Goal: Information Seeking & Learning: Learn about a topic

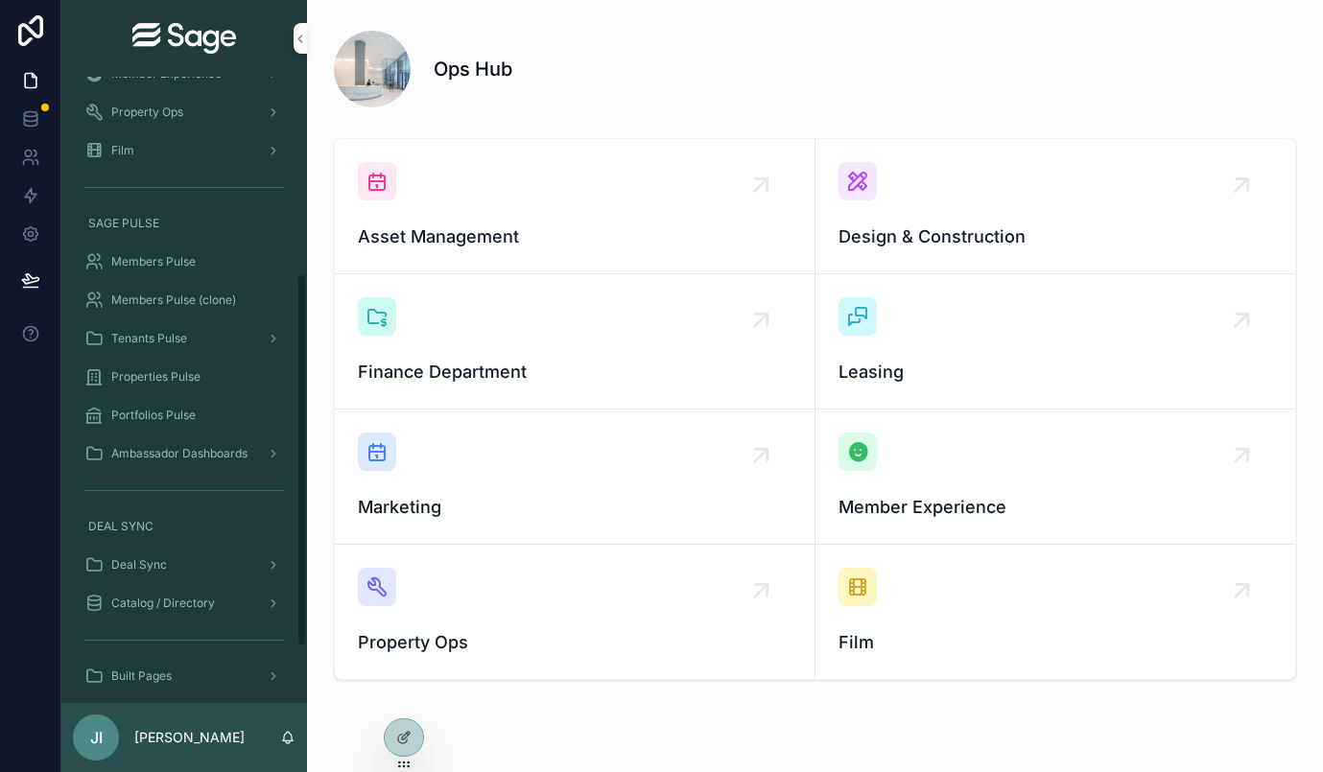
scroll to position [425, 0]
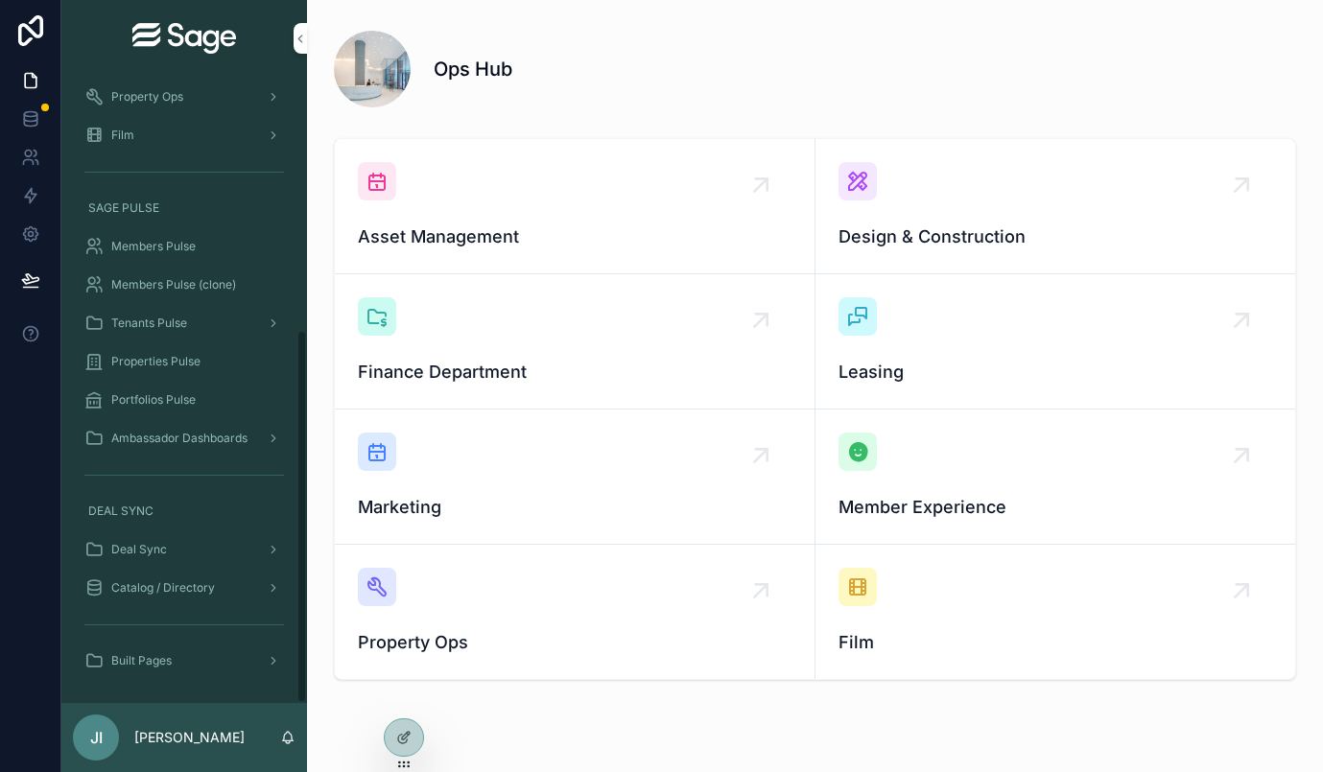
click at [208, 586] on span "Catalog / Directory" at bounding box center [163, 588] width 104 height 15
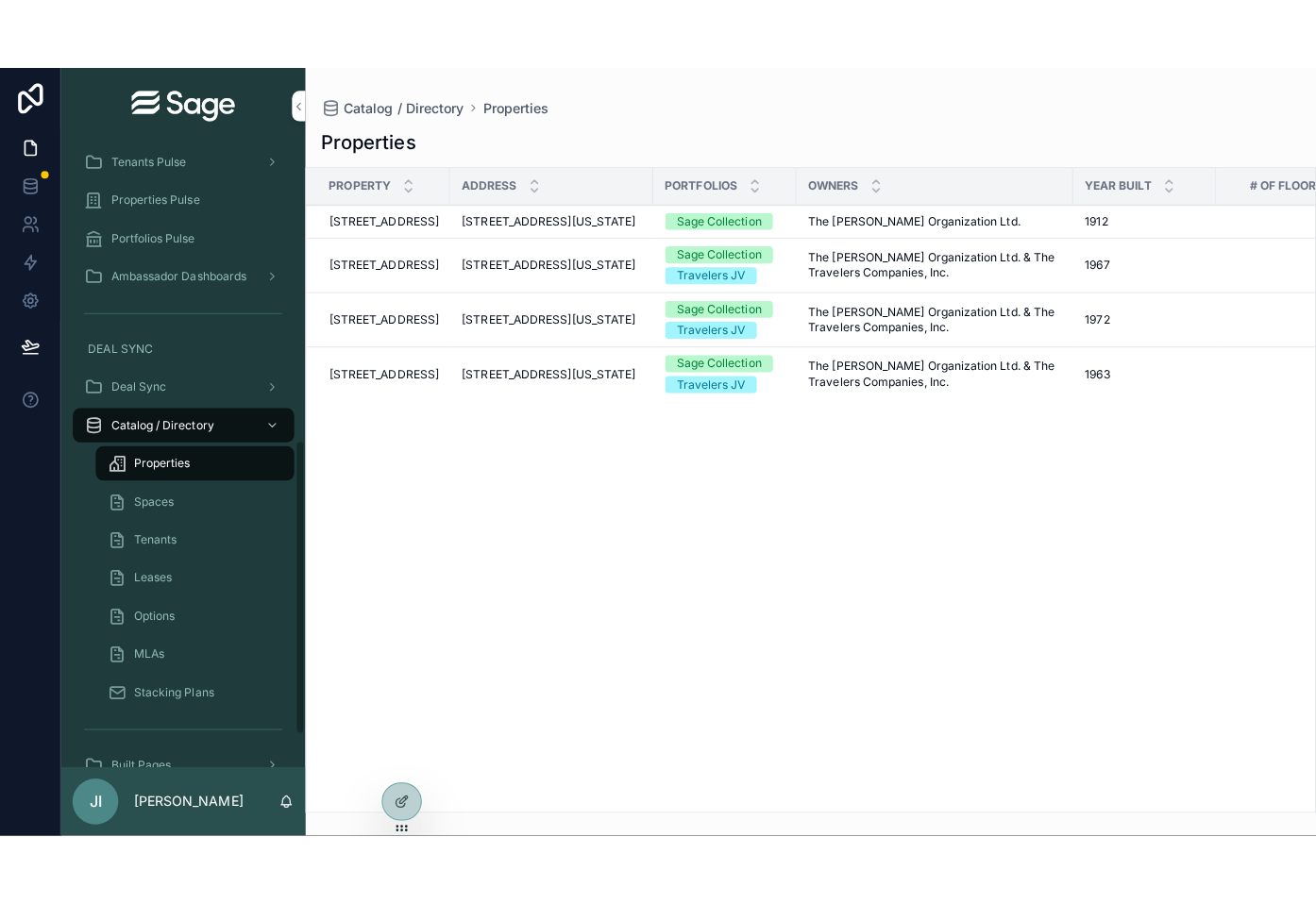
scroll to position [661, 0]
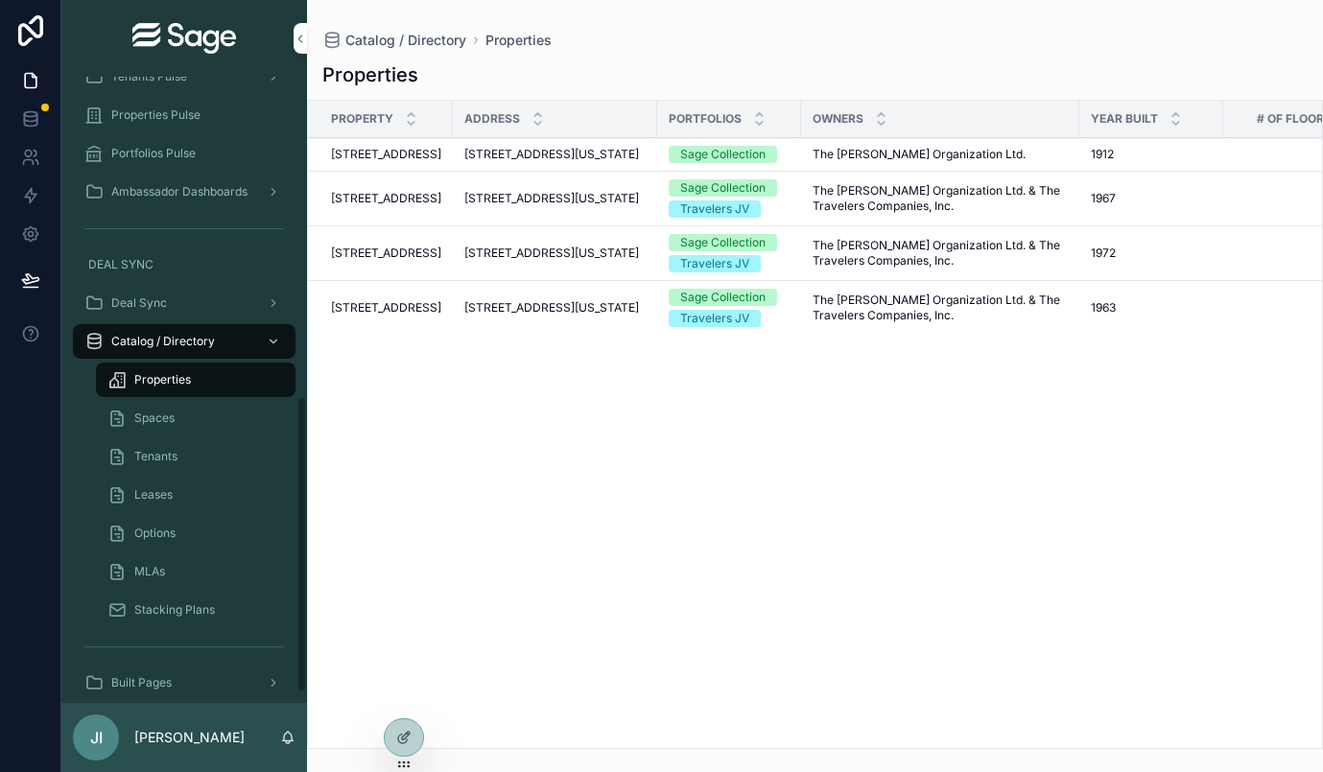
click at [168, 497] on span "Leases" at bounding box center [153, 494] width 38 height 15
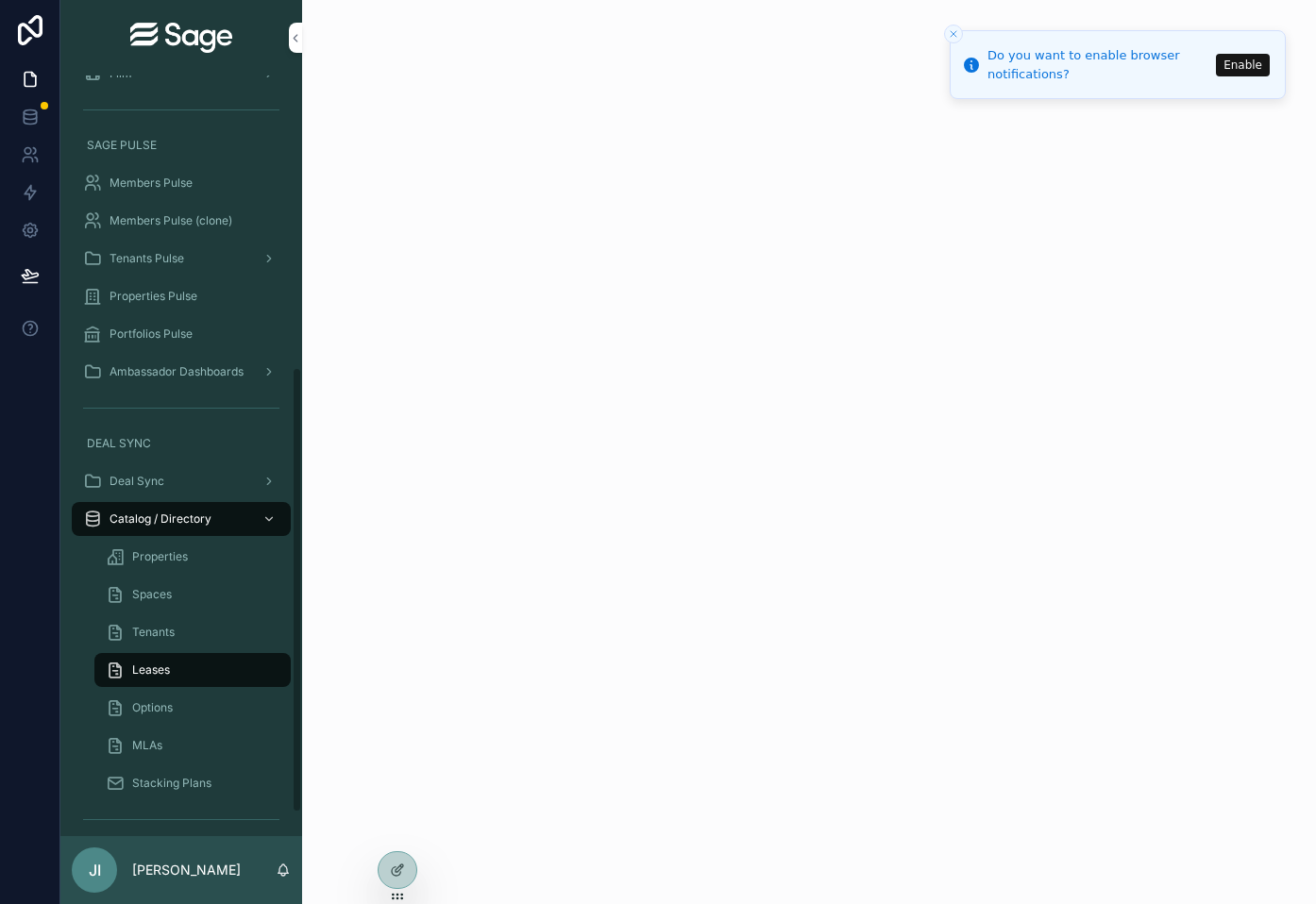
scroll to position [538, 0]
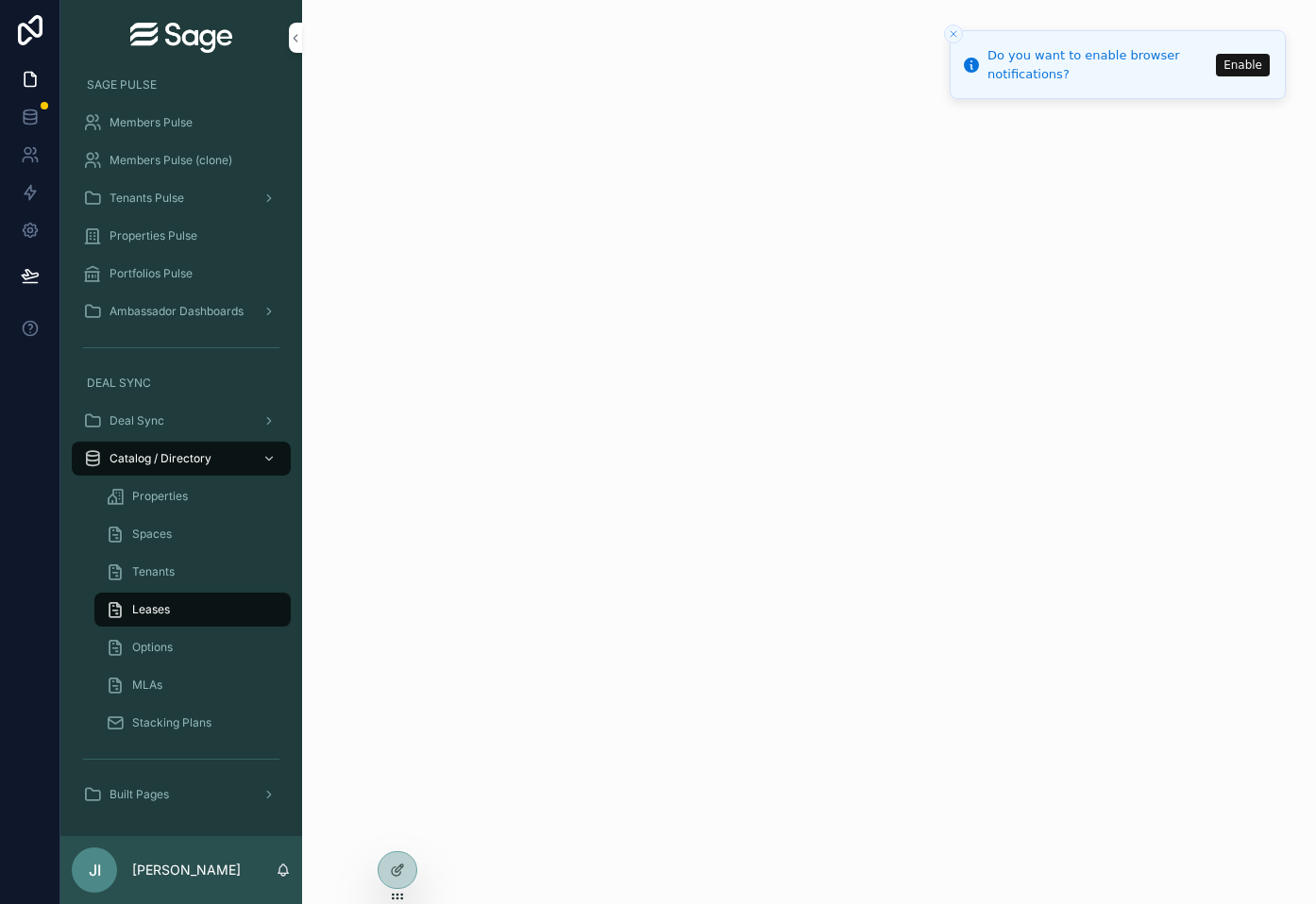
click at [161, 537] on span "Spaces" at bounding box center [151, 533] width 39 height 15
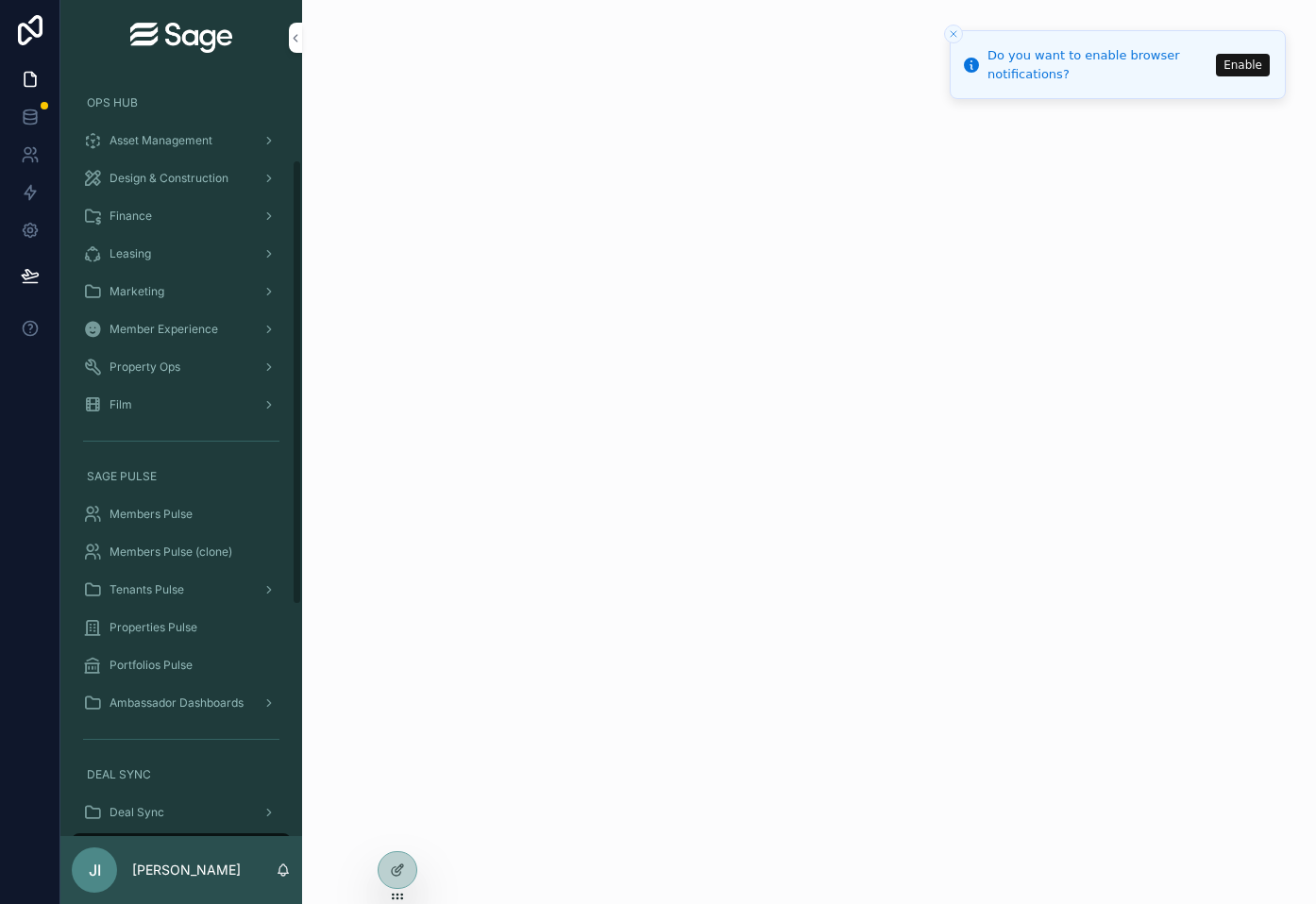
scroll to position [151, 0]
click at [168, 512] on span "Members Pulse" at bounding box center [150, 509] width 83 height 15
click at [952, 33] on icon "Close toast" at bounding box center [953, 34] width 12 height 12
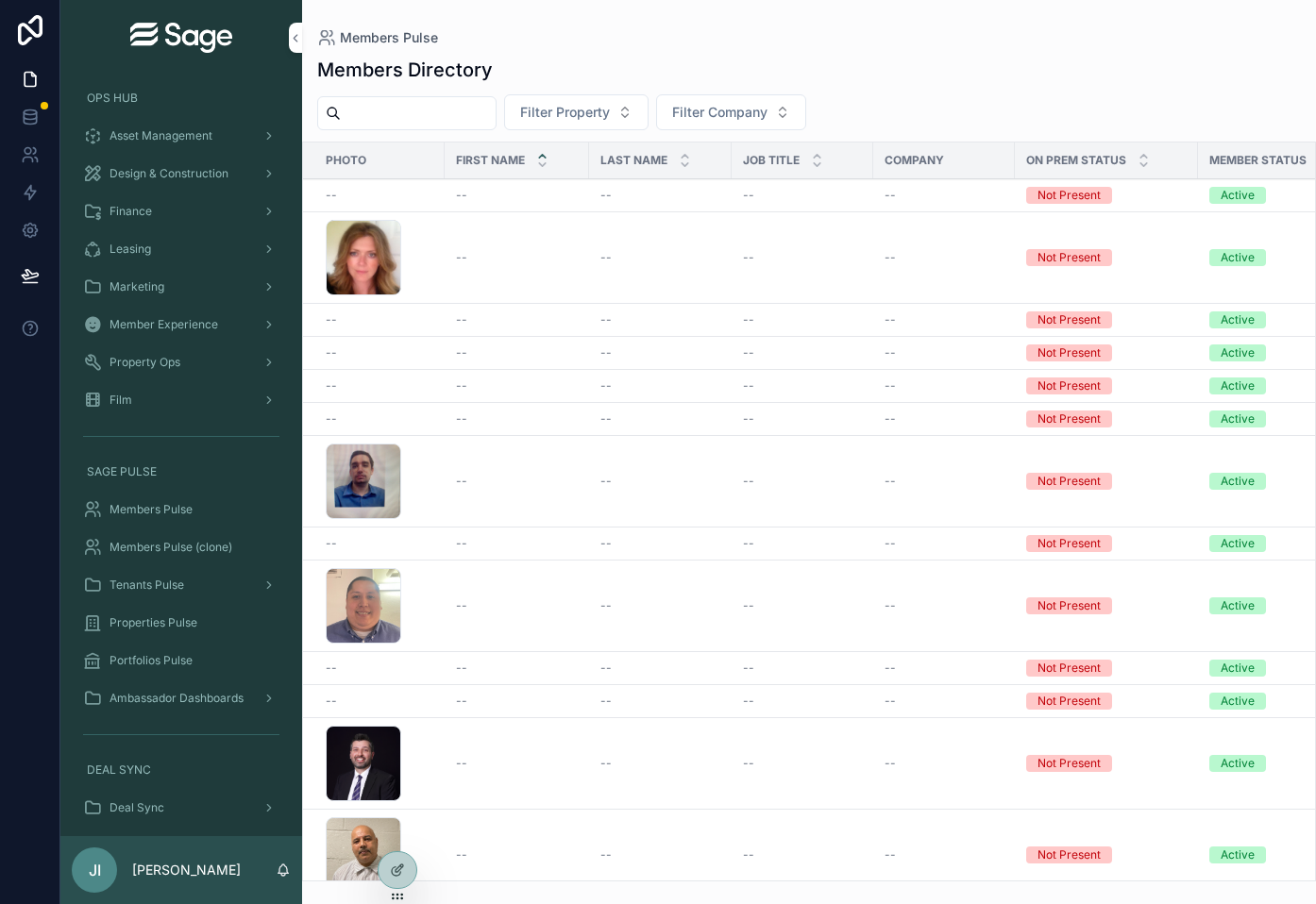
click at [365, 122] on input "scrollable content" at bounding box center [417, 113] width 154 height 27
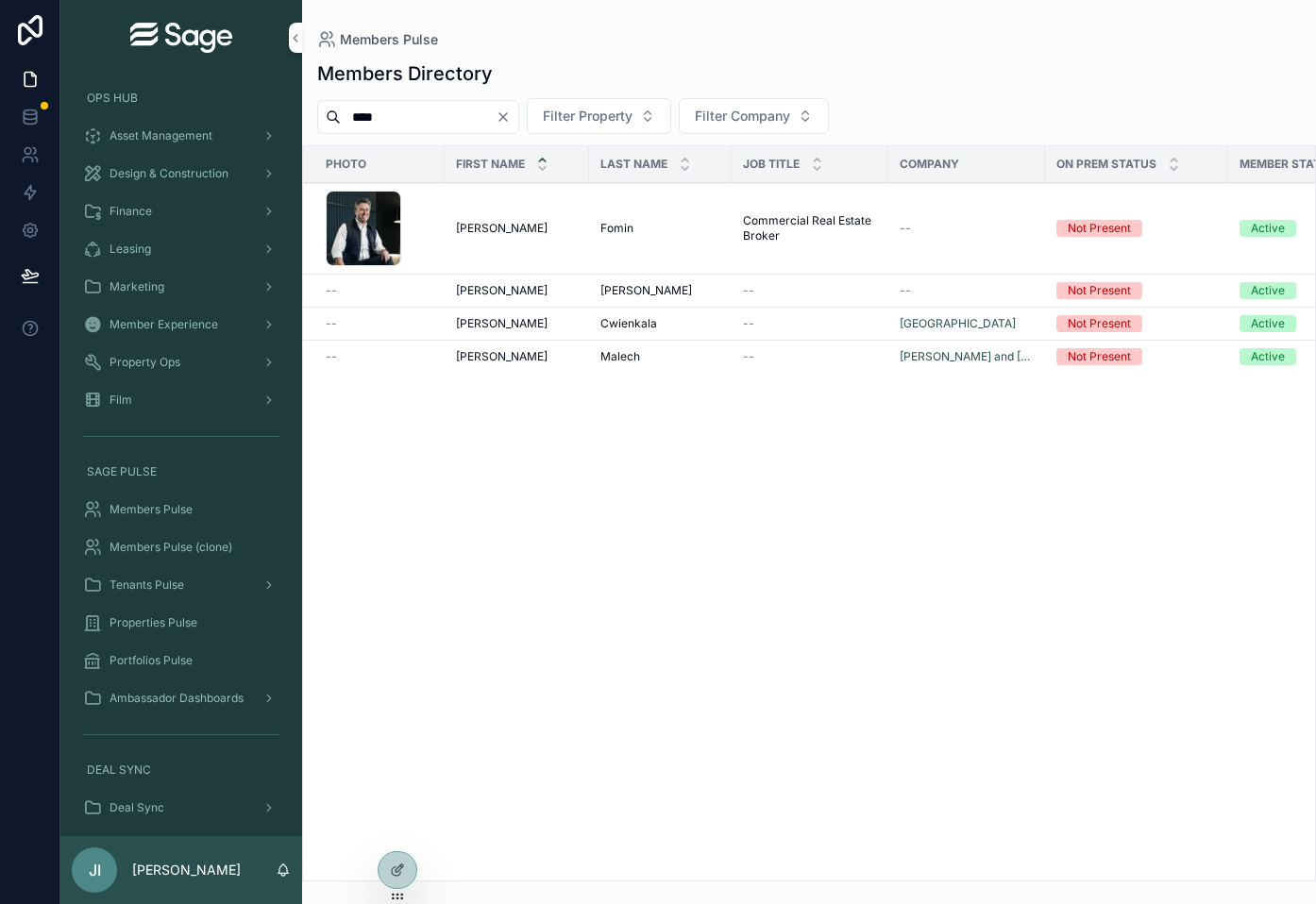
type input "****"
click at [532, 227] on div "[PERSON_NAME] [PERSON_NAME]" at bounding box center [516, 228] width 122 height 15
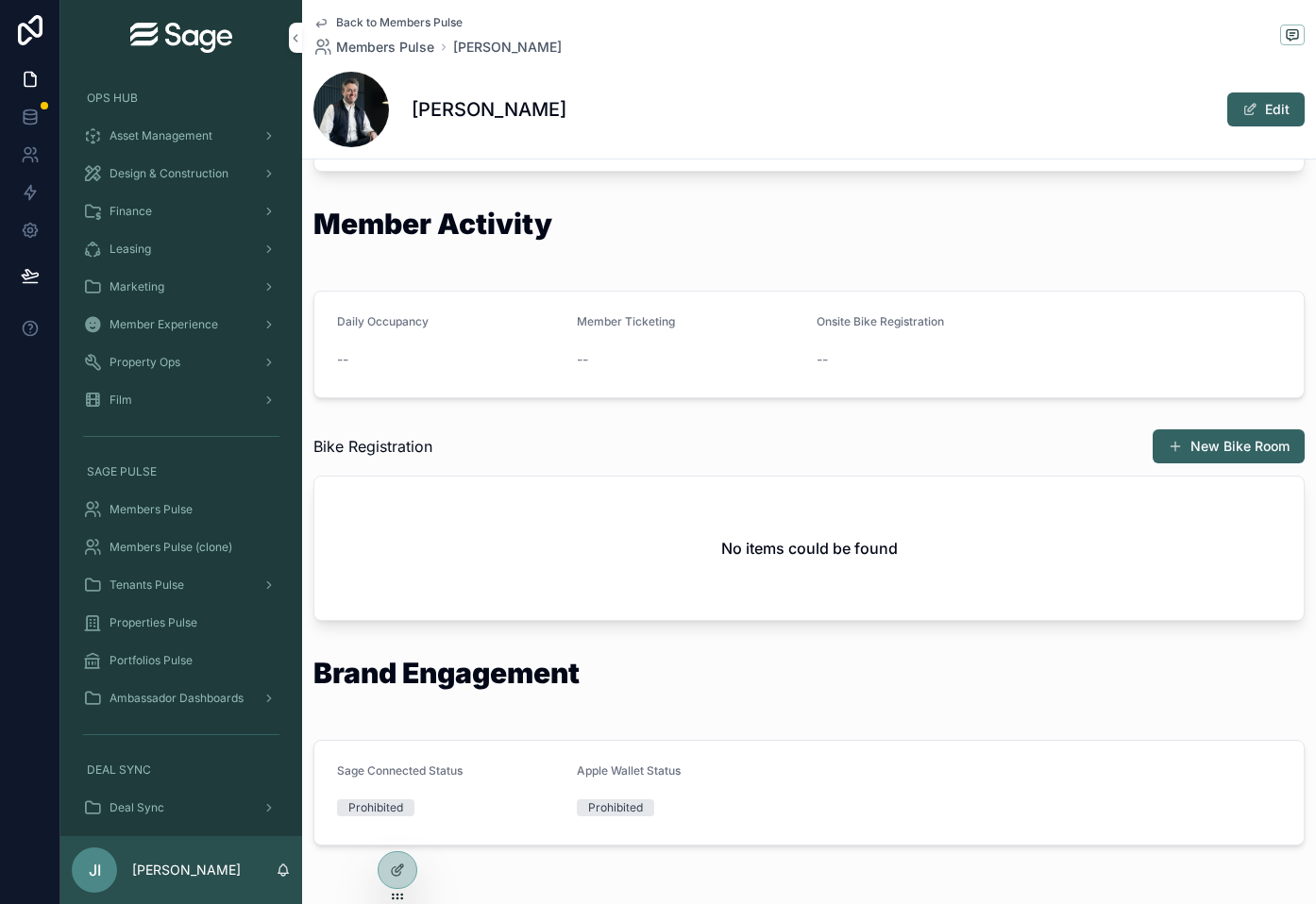
scroll to position [1398, 0]
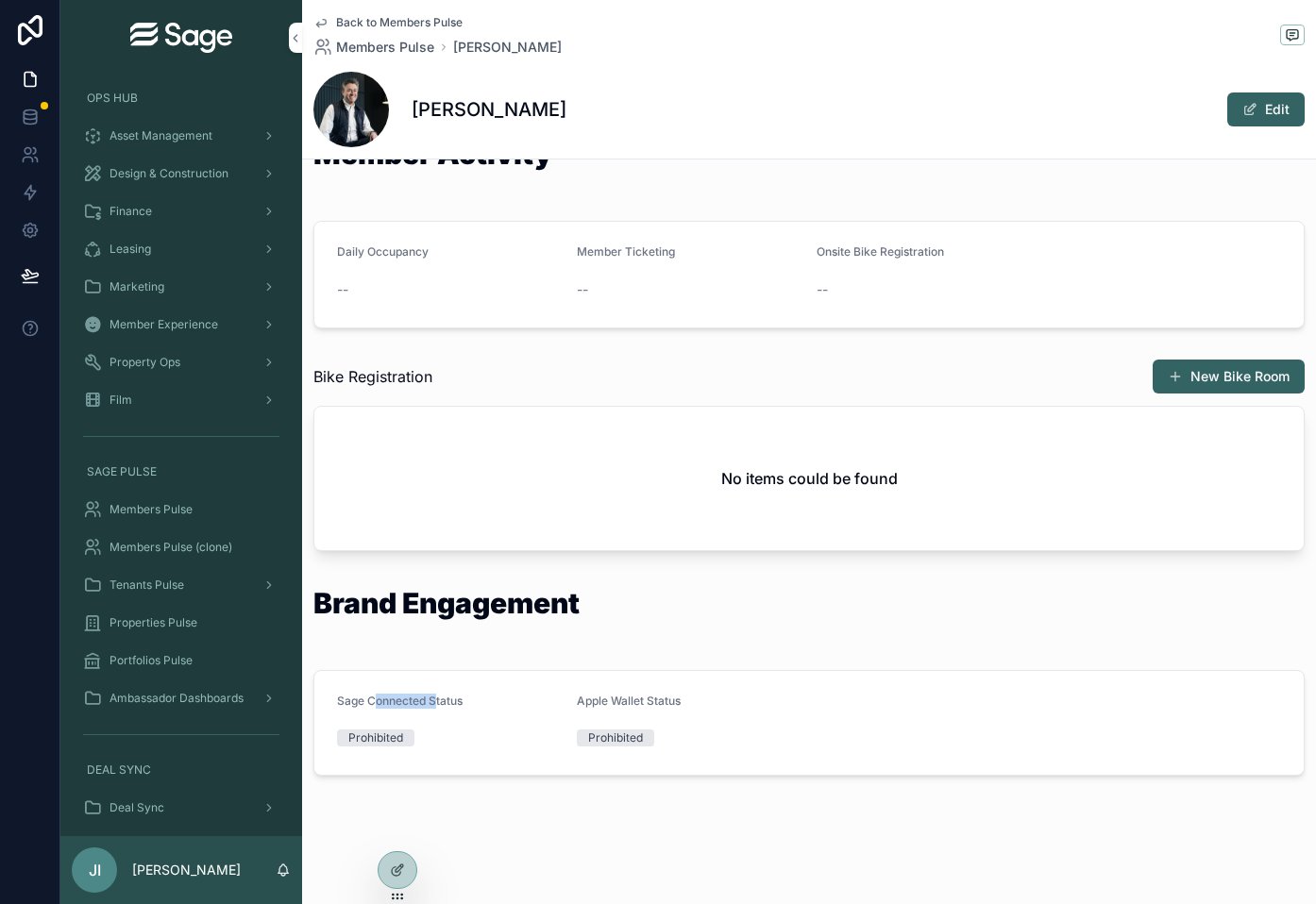
drag, startPoint x: 439, startPoint y: 697, endPoint x: 376, endPoint y: 693, distance: 63.1
click at [376, 693] on span "Sage Connected Status" at bounding box center [400, 700] width 126 height 14
click at [359, 700] on span "Sage Connected Status" at bounding box center [400, 700] width 126 height 14
click at [205, 595] on div "Tenants Pulse" at bounding box center [181, 585] width 197 height 30
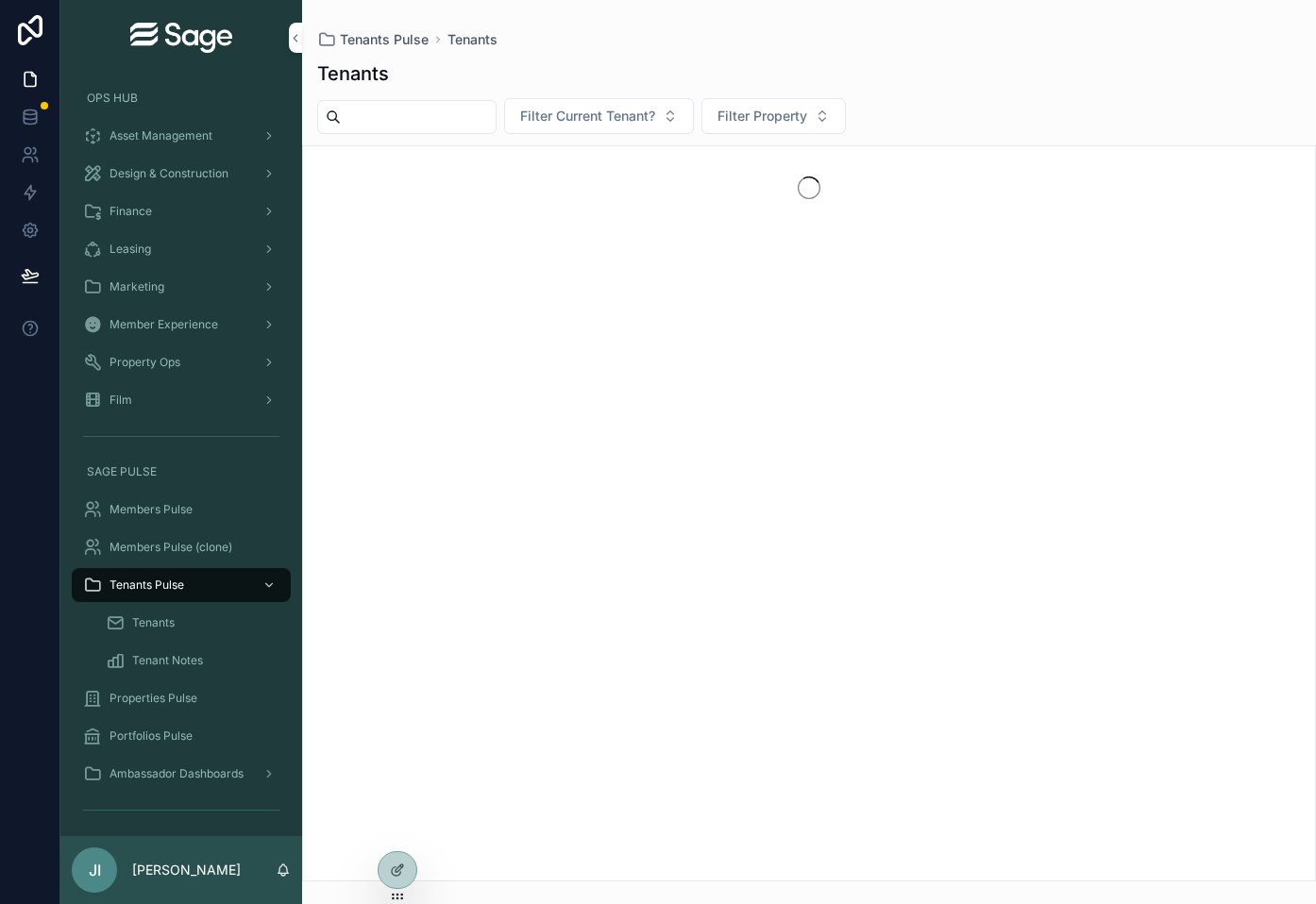
click at [181, 620] on div "Tenants" at bounding box center [192, 623] width 174 height 30
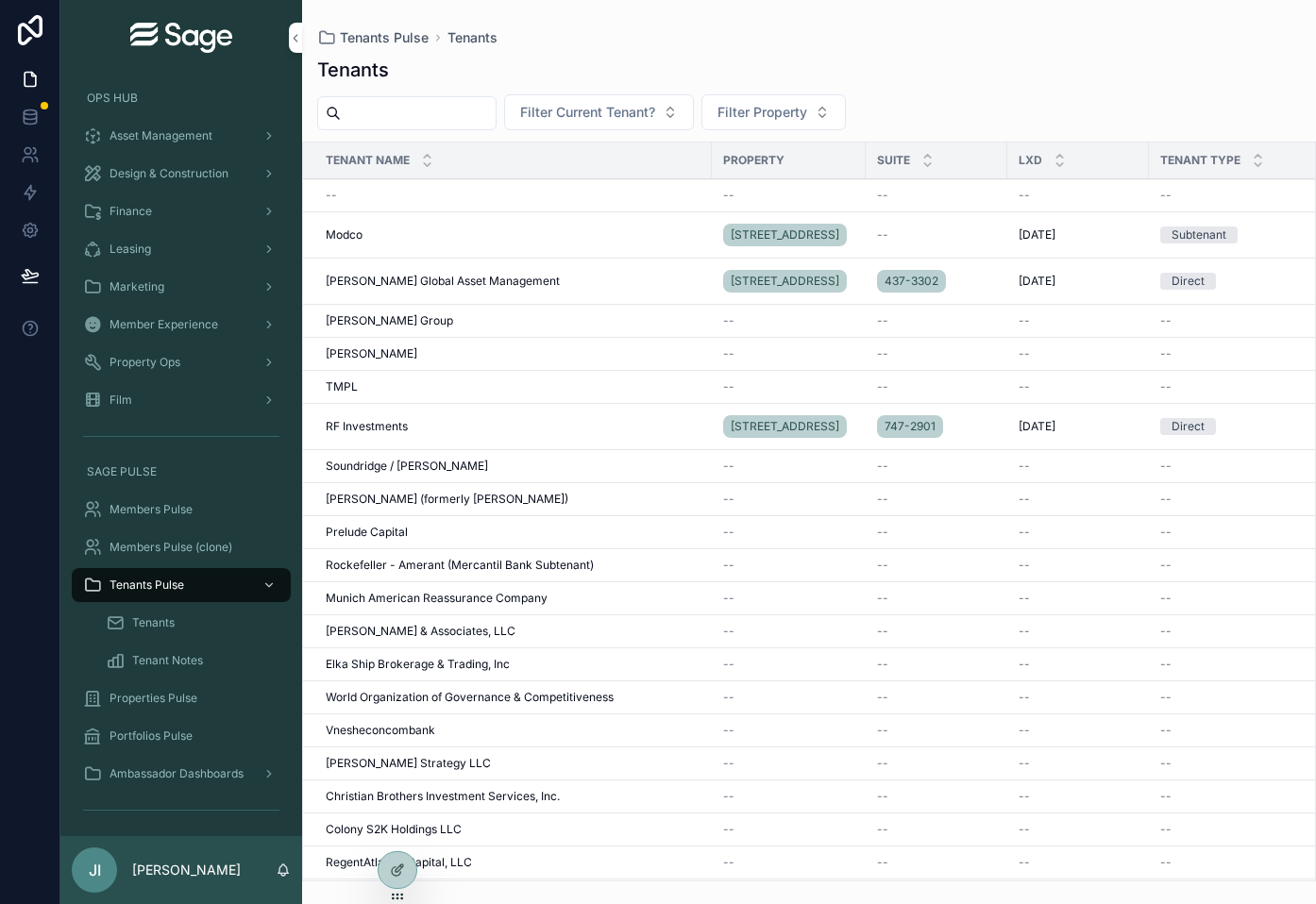
click at [165, 620] on span "Tenants" at bounding box center [152, 623] width 42 height 15
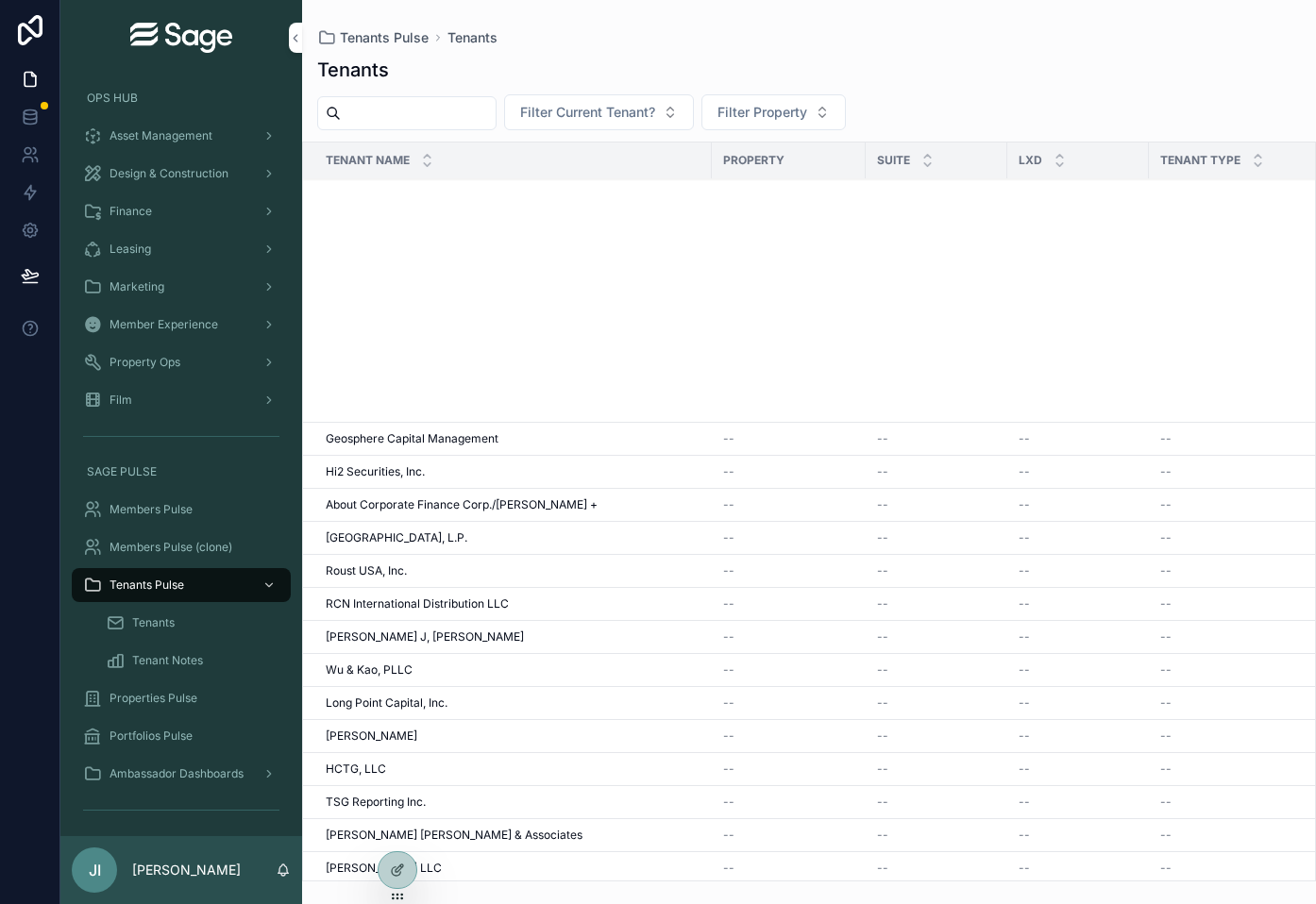
scroll to position [1836, 0]
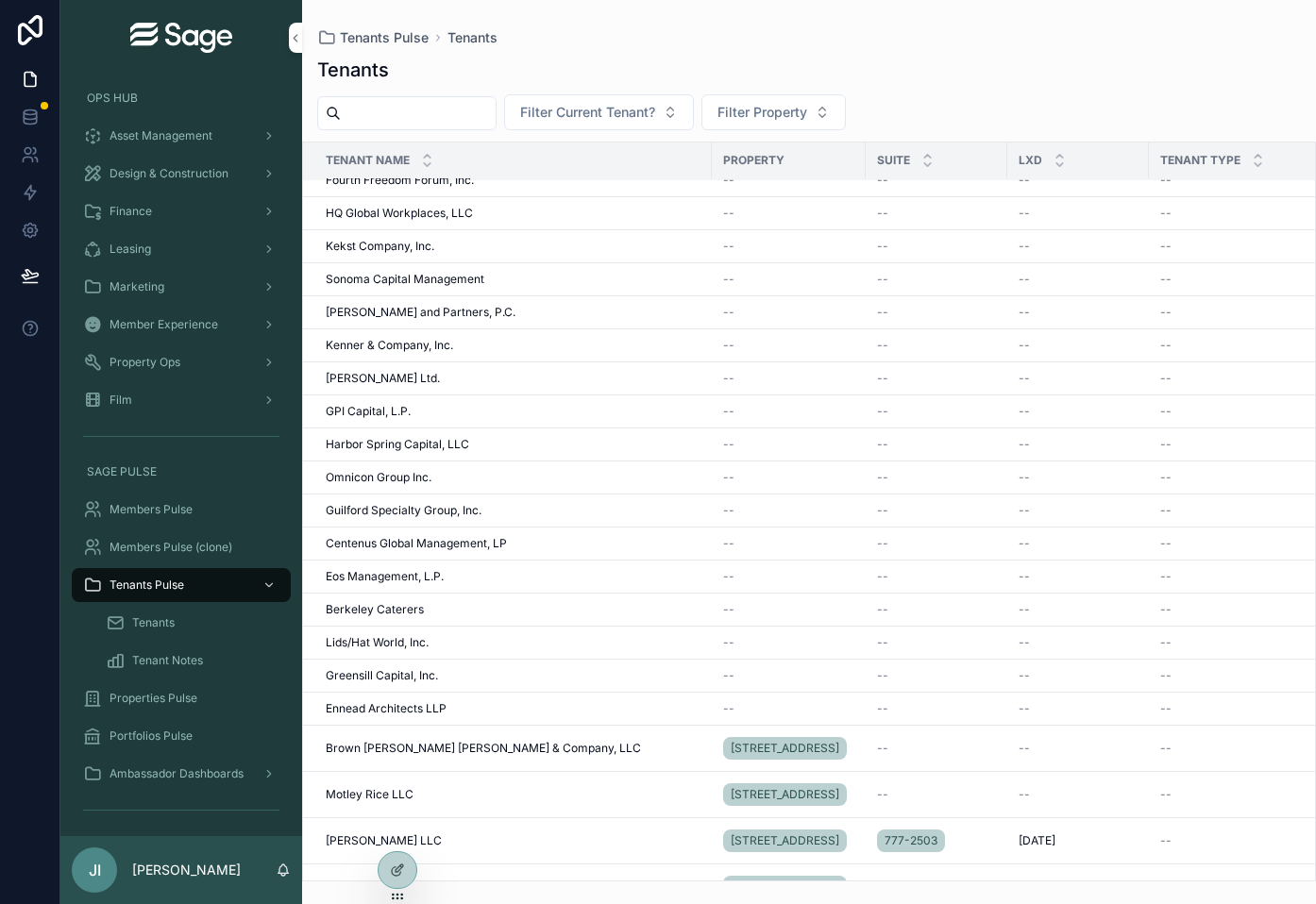
click at [426, 432] on td "Harbor Spring Capital, LLC Harbor Spring Capital, LLC" at bounding box center [507, 446] width 408 height 33
click at [399, 438] on span "Harbor Spring Capital, LLC" at bounding box center [397, 444] width 144 height 15
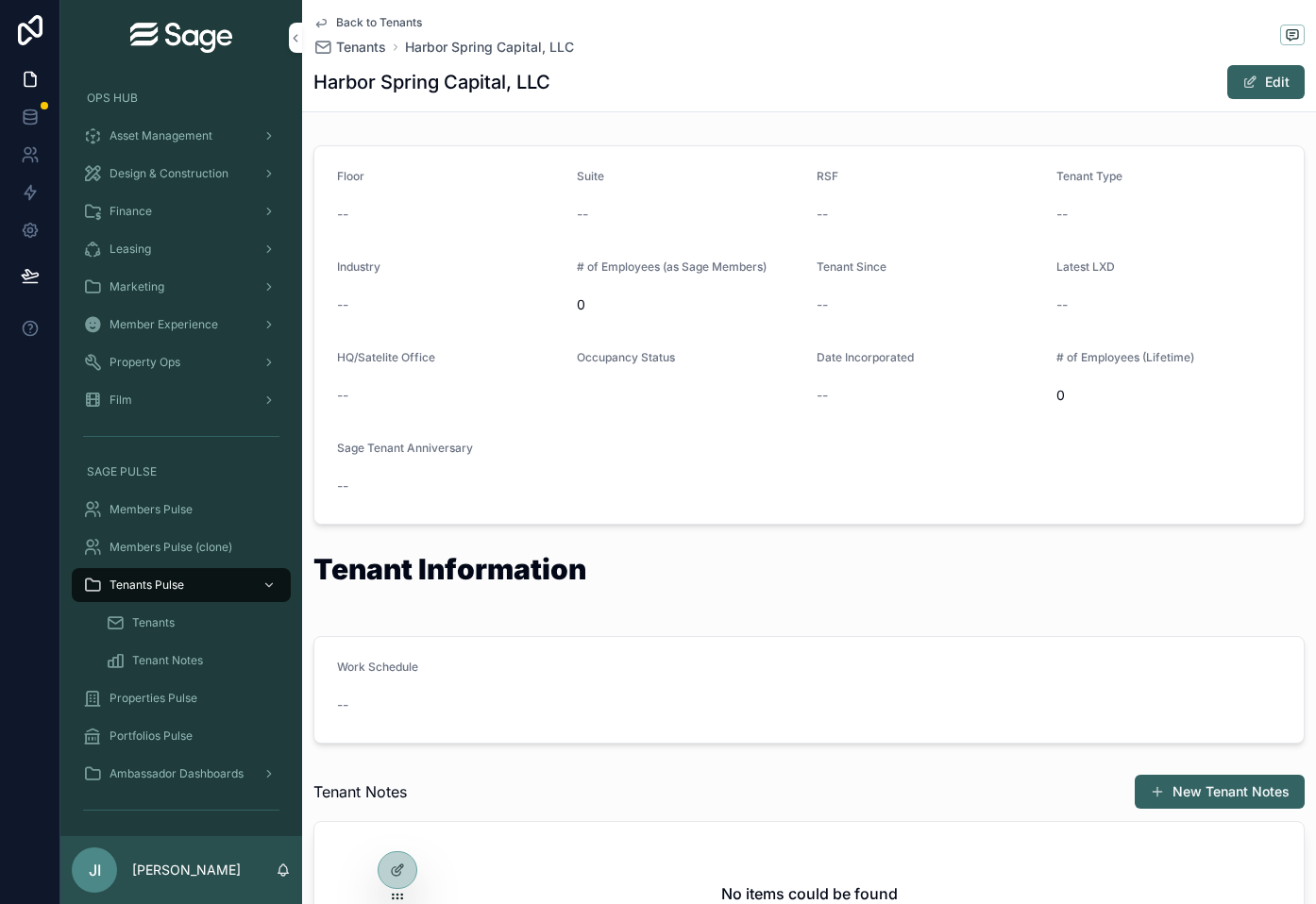
scroll to position [142, 0]
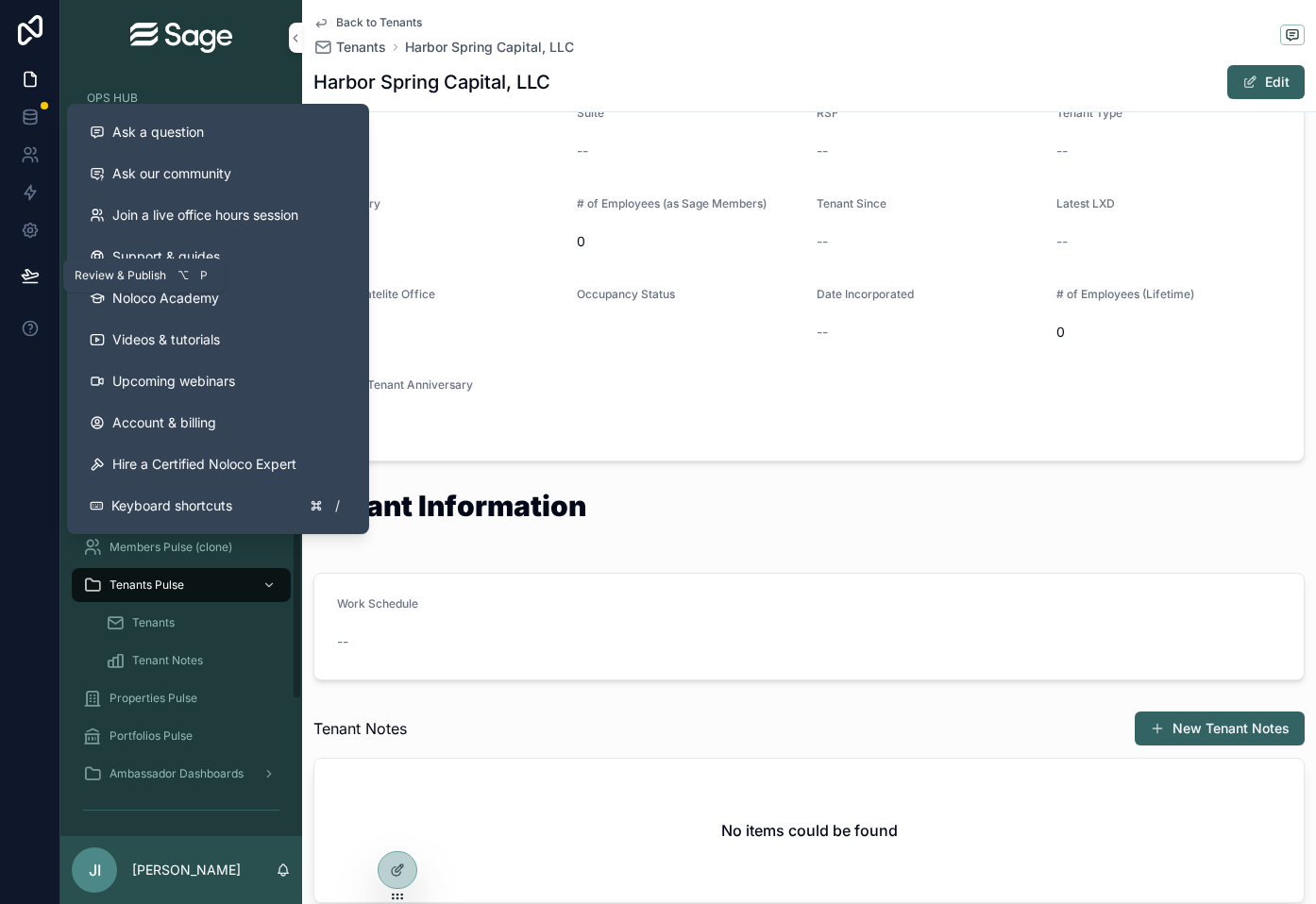
click at [6, 283] on div at bounding box center [30, 275] width 59 height 53
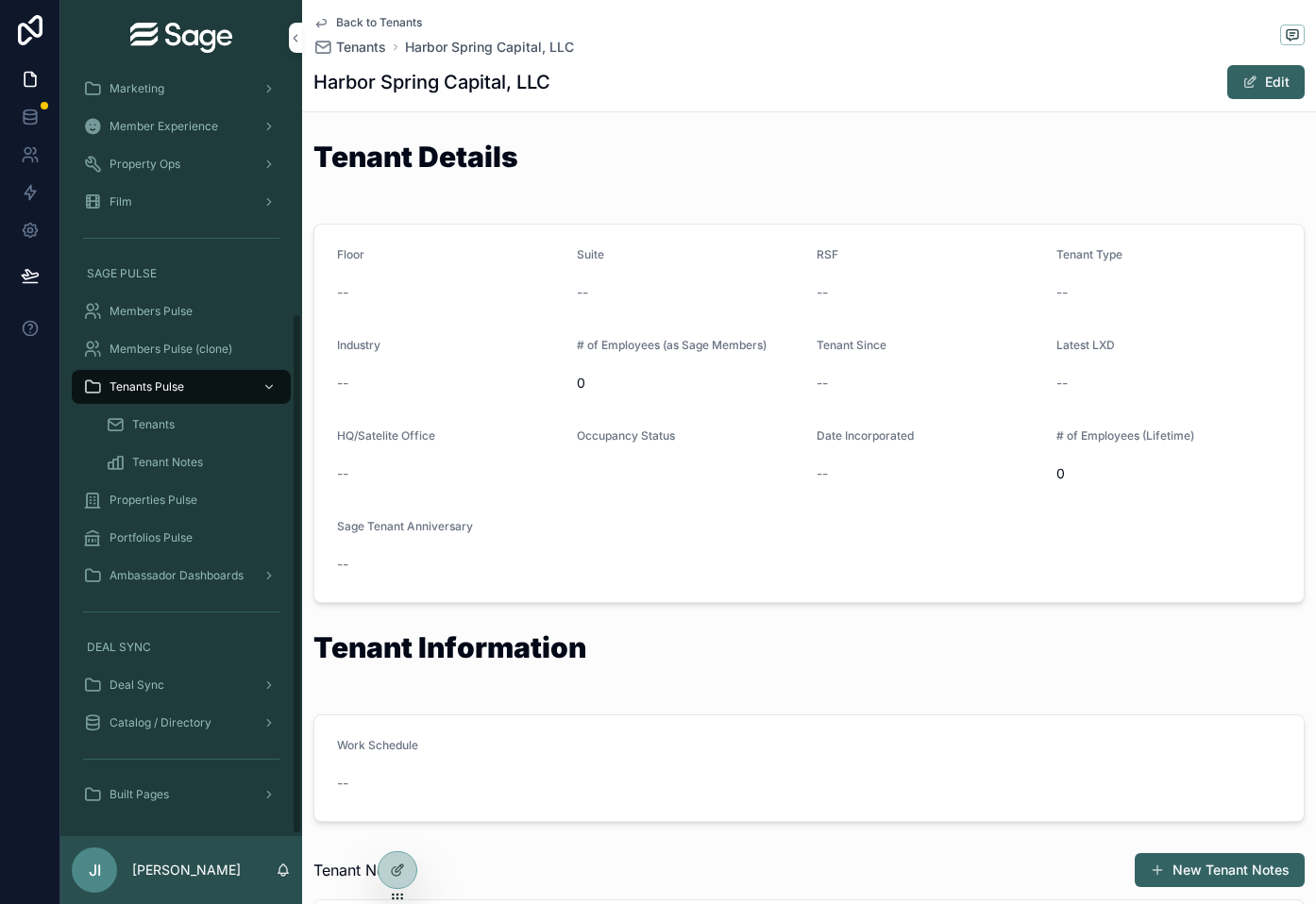
scroll to position [0, 0]
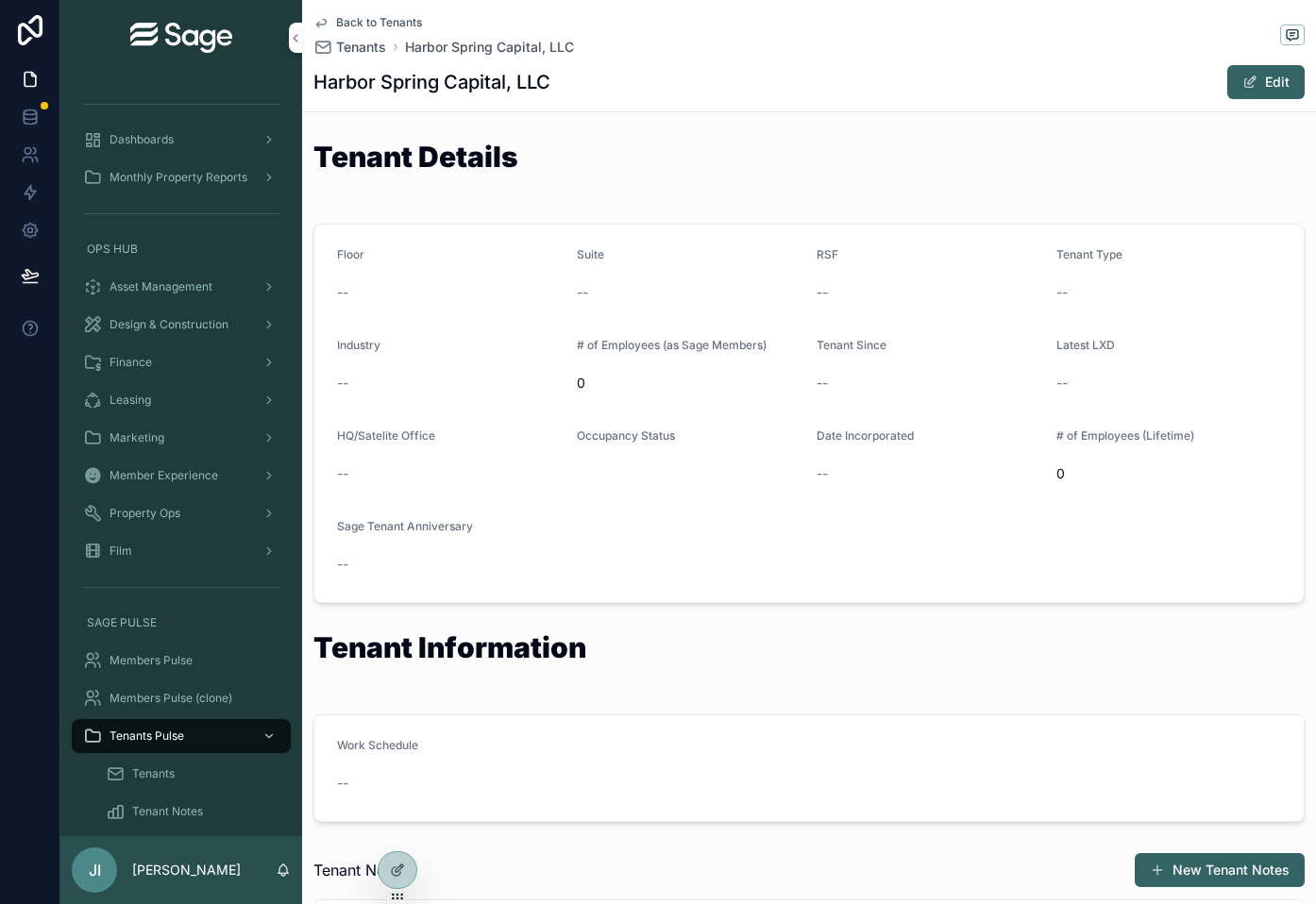
click at [389, 758] on icon at bounding box center [396, 870] width 15 height 15
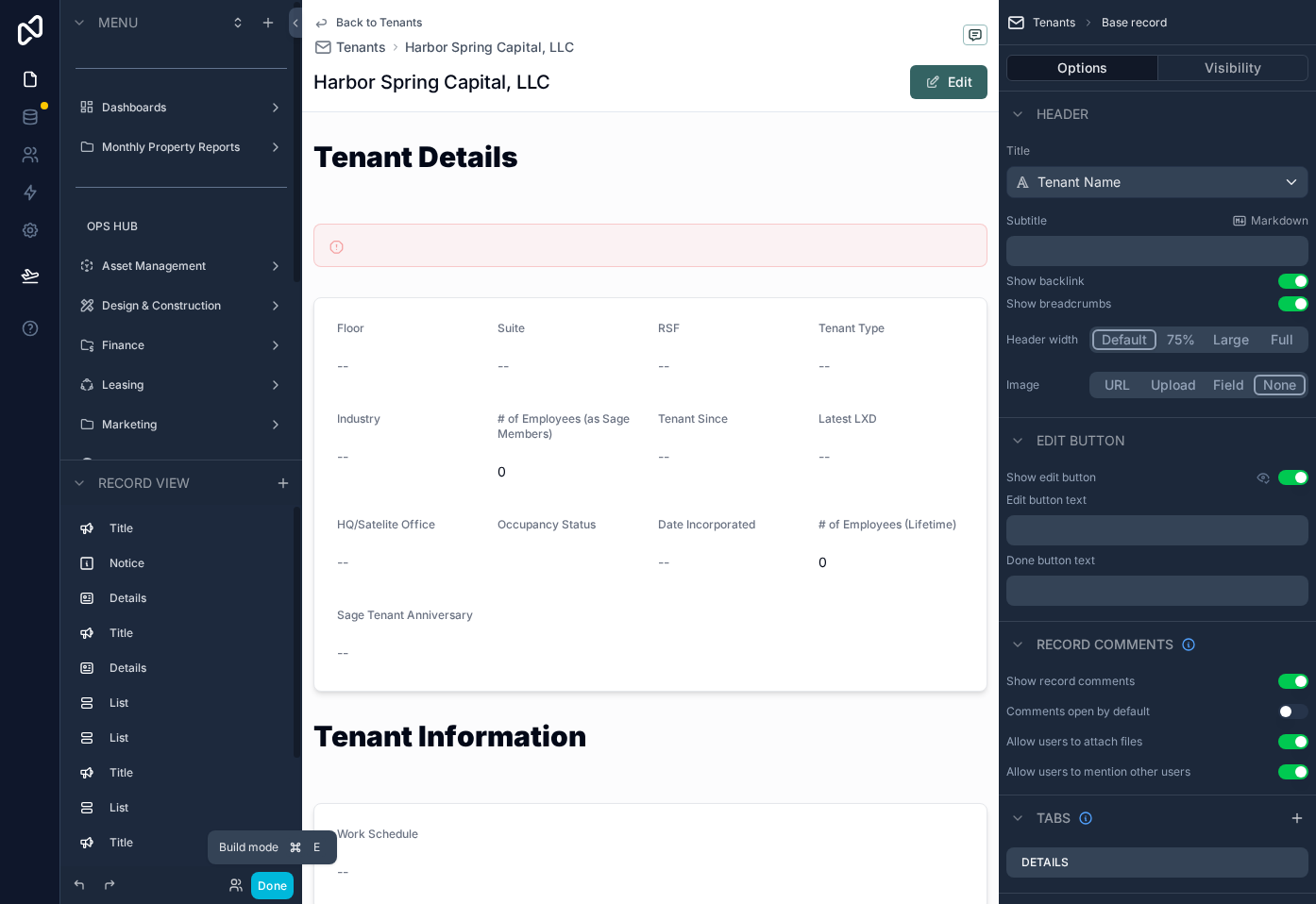
click at [269, 758] on button "Done" at bounding box center [271, 886] width 42 height 28
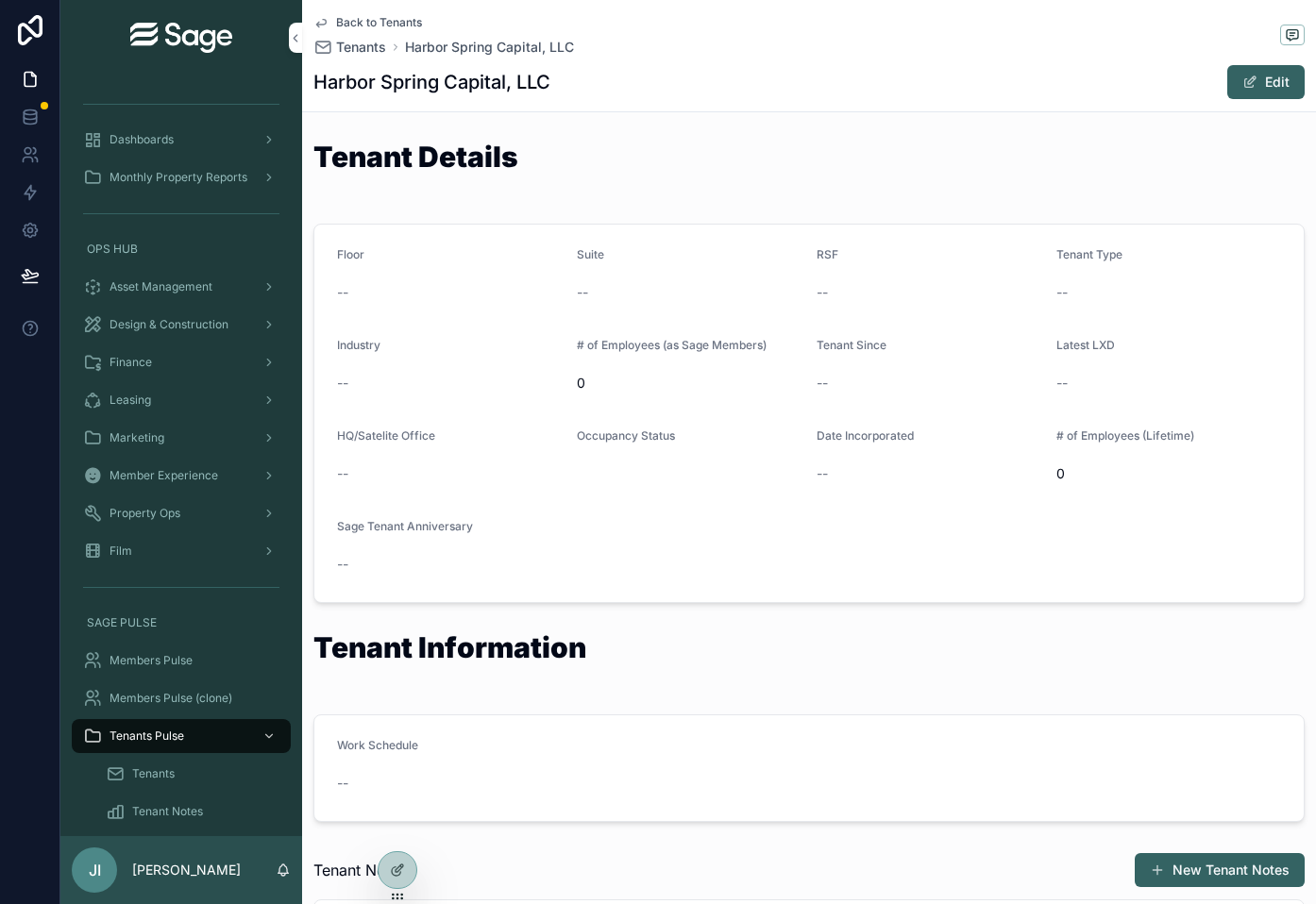
click at [173, 357] on div "Finance" at bounding box center [181, 362] width 197 height 30
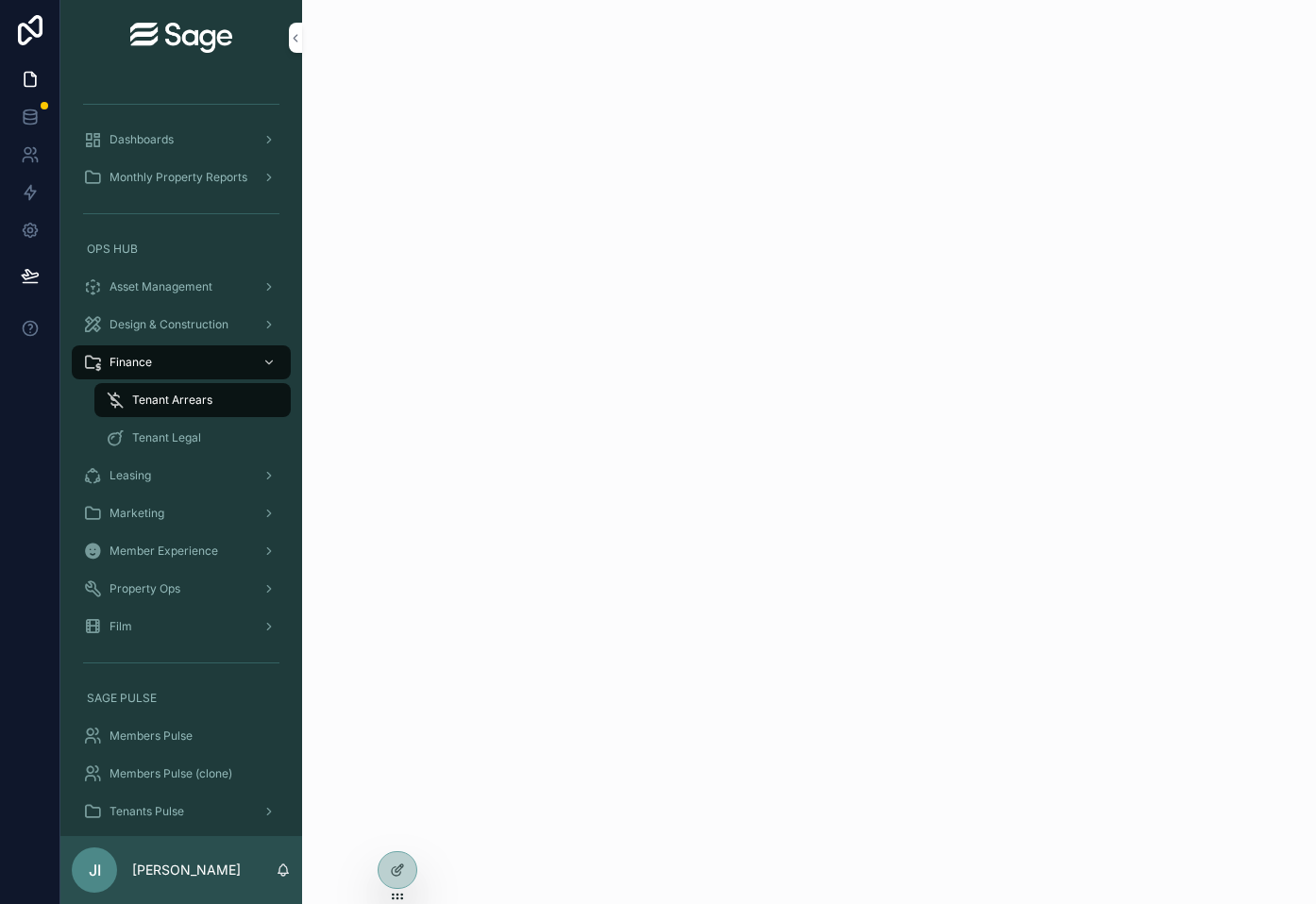
click at [177, 546] on span "Member Experience" at bounding box center [163, 551] width 108 height 15
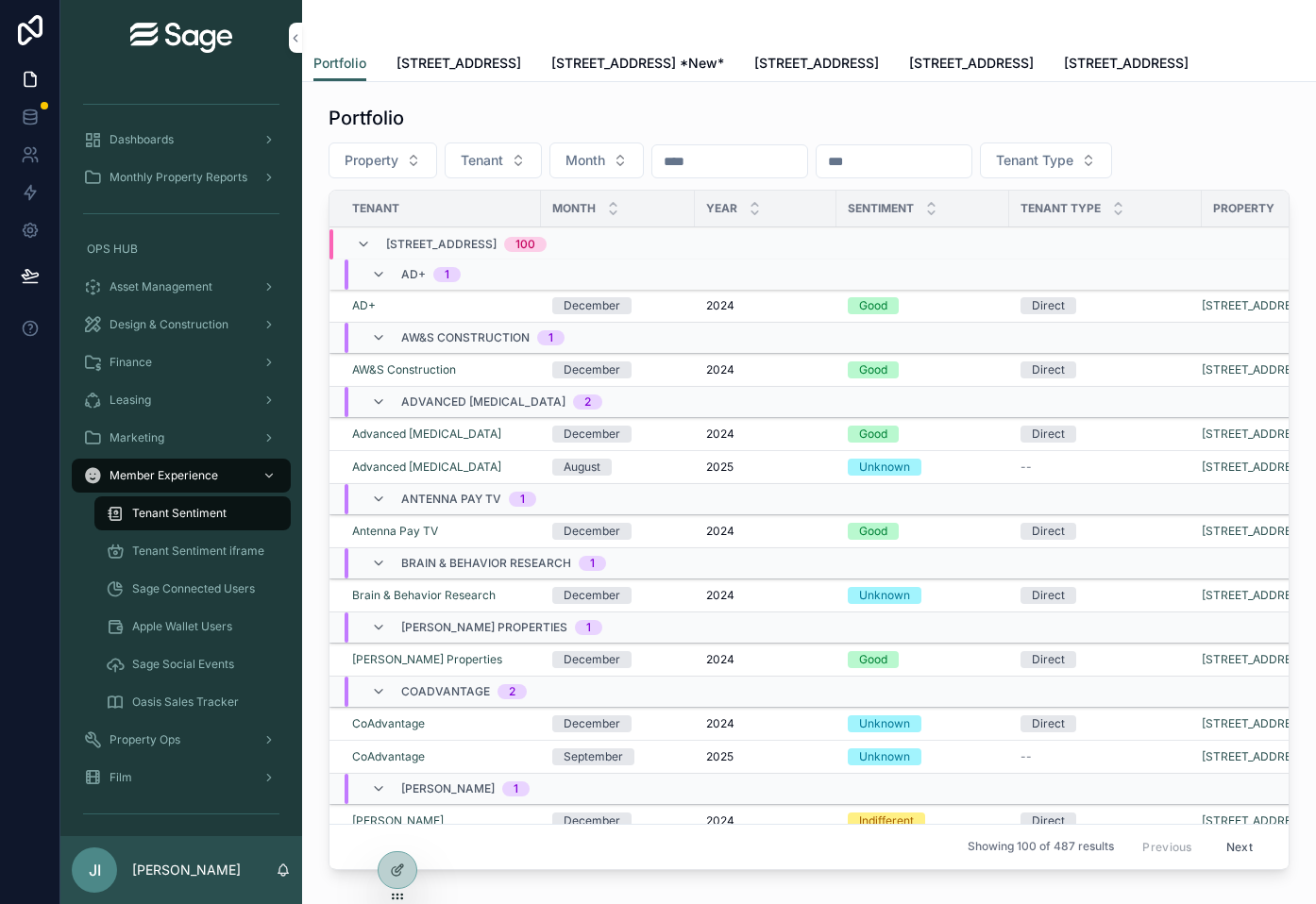
click at [207, 137] on div "Dashboards" at bounding box center [181, 140] width 197 height 30
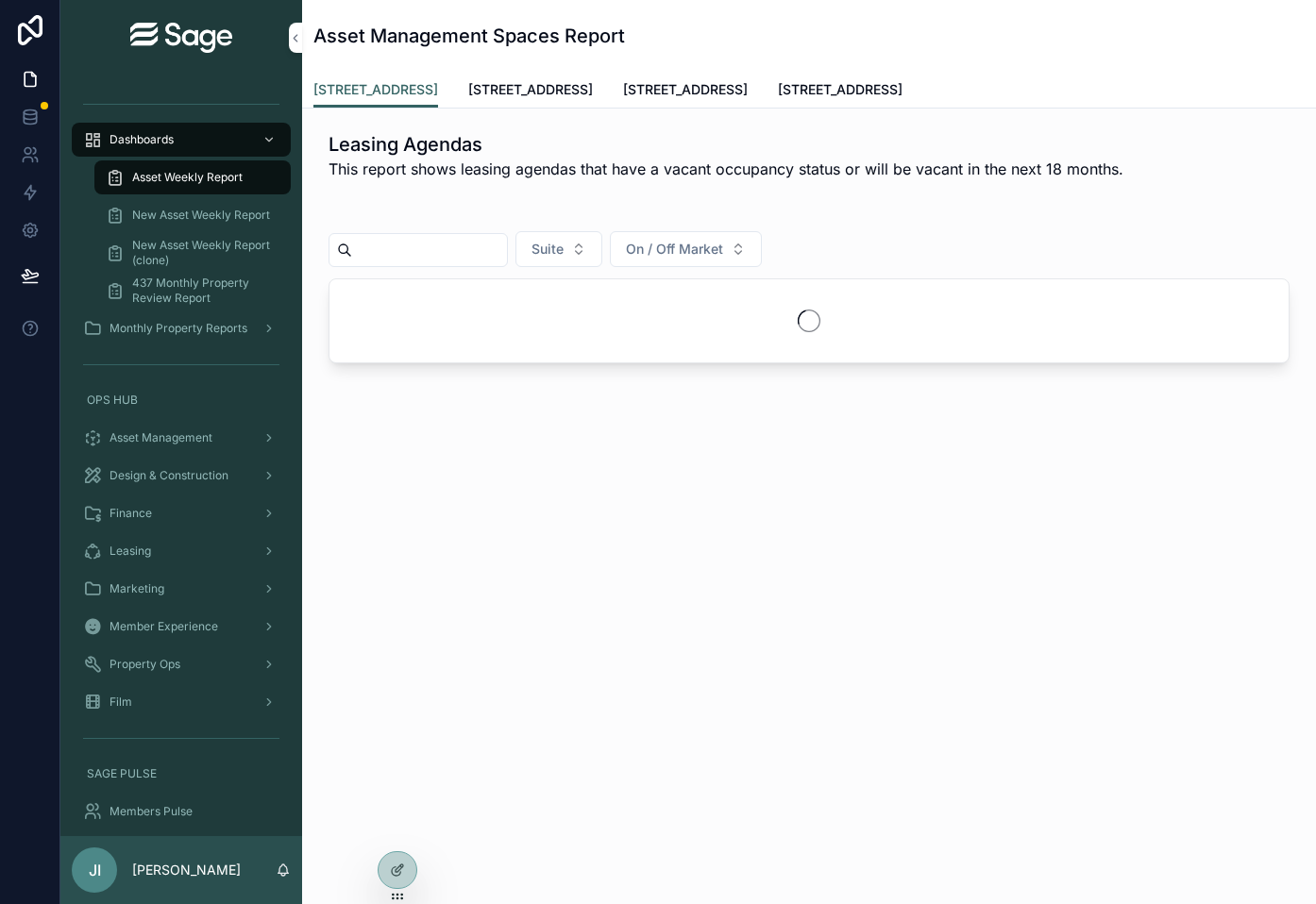
click at [207, 137] on div "Dashboards" at bounding box center [181, 140] width 197 height 30
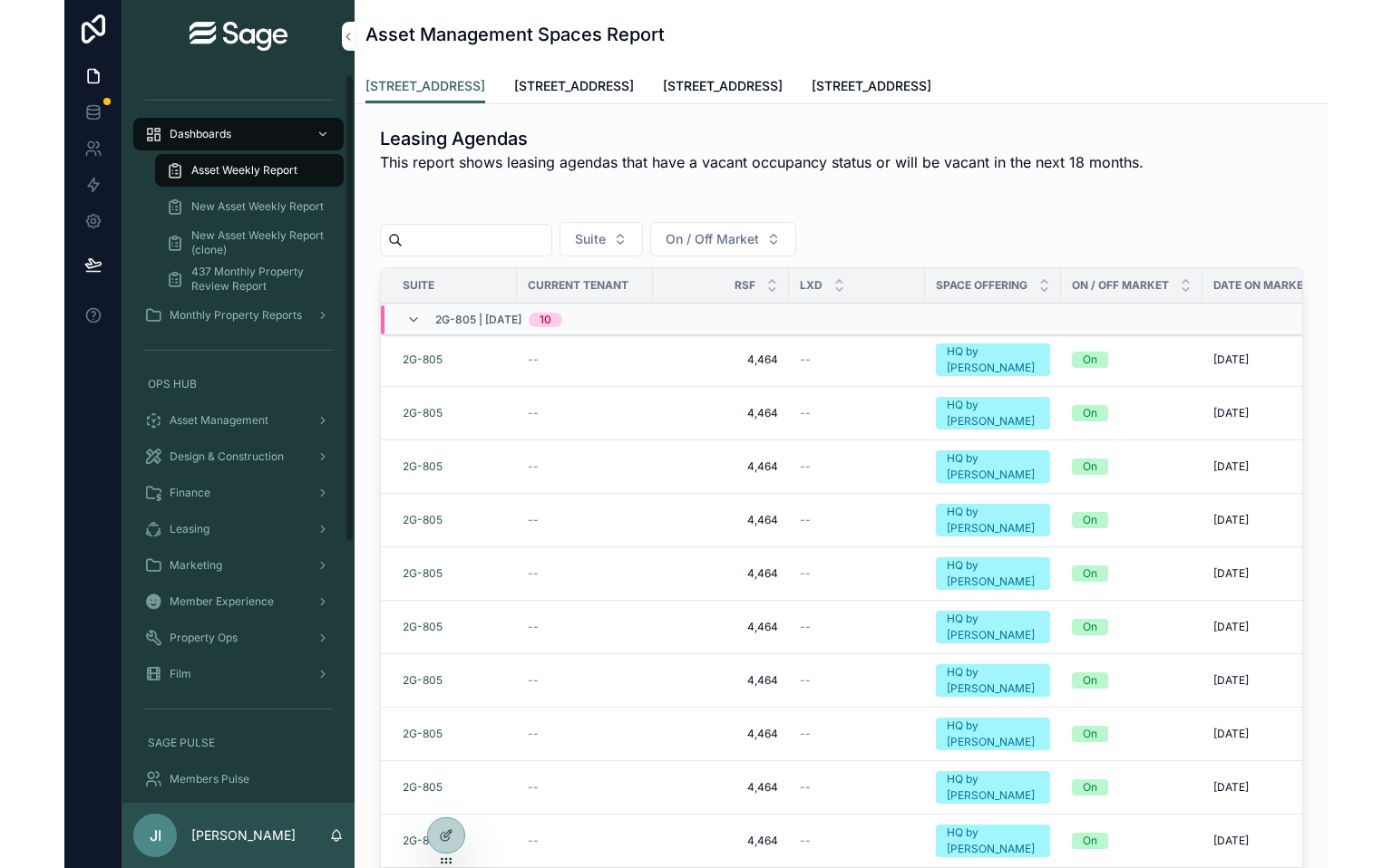
scroll to position [4, 0]
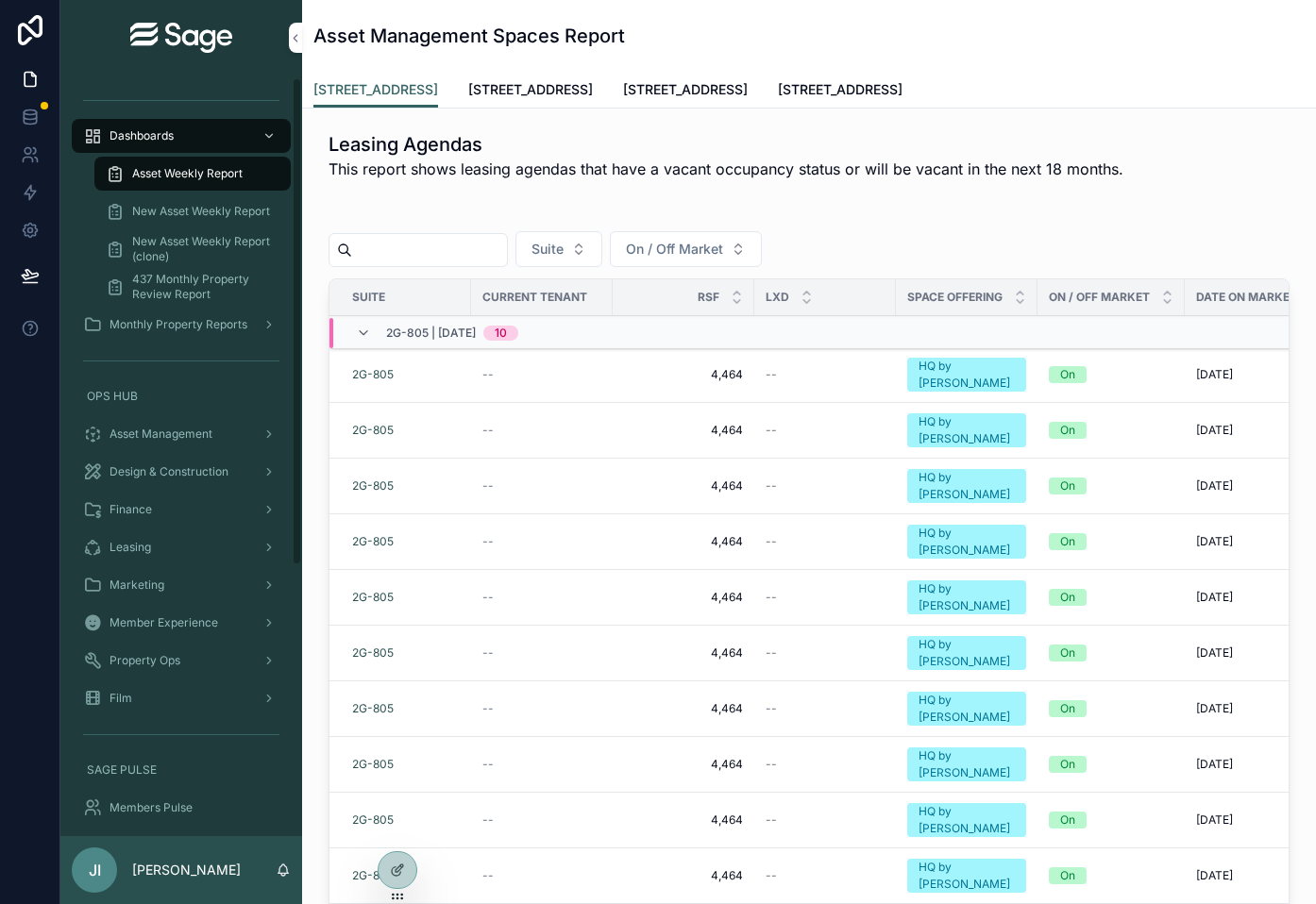
click at [196, 324] on span "Monthly Property Reports" at bounding box center [178, 324] width 138 height 15
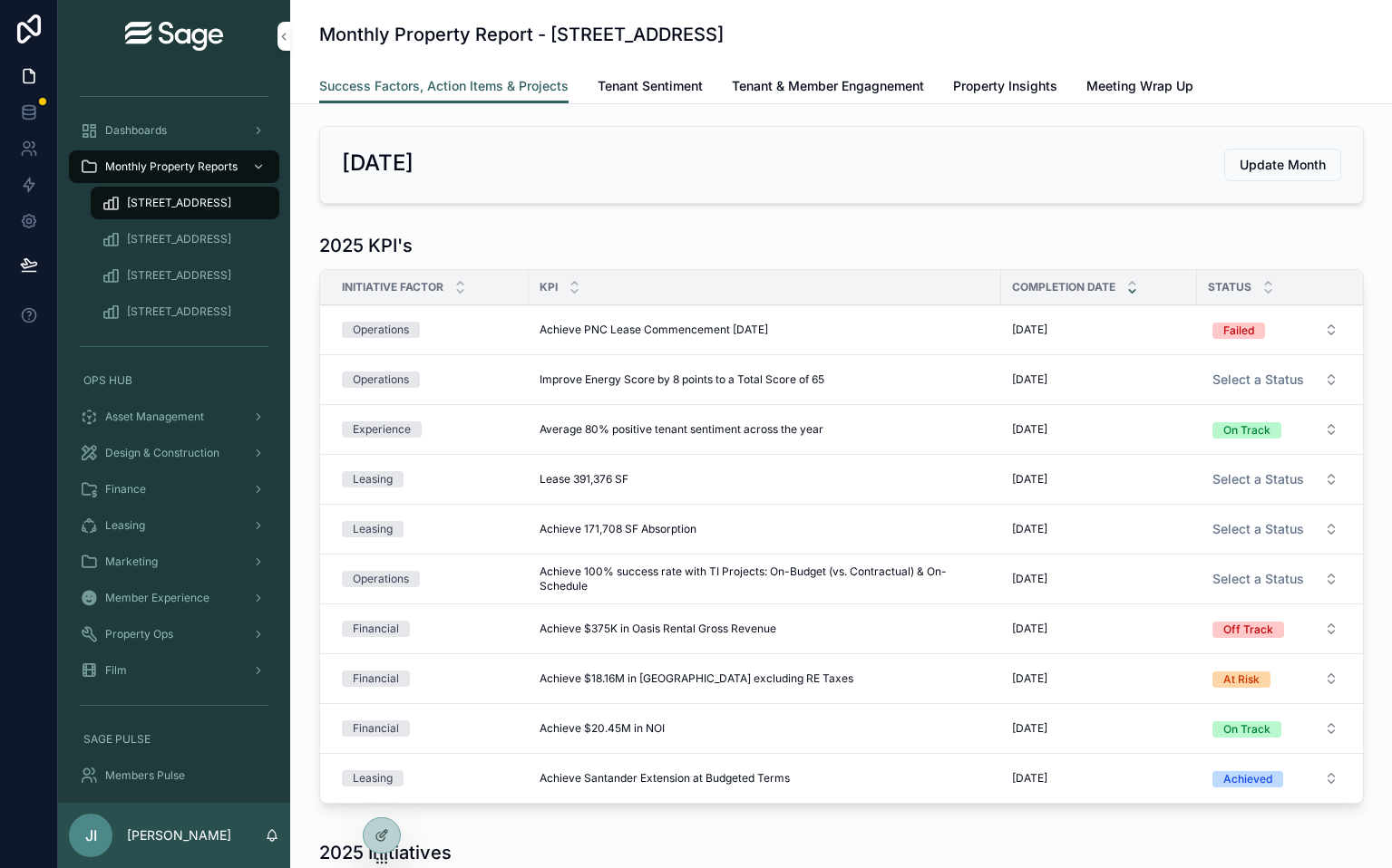
click at [180, 582] on link "Member Experience" at bounding box center [174, 598] width 211 height 33
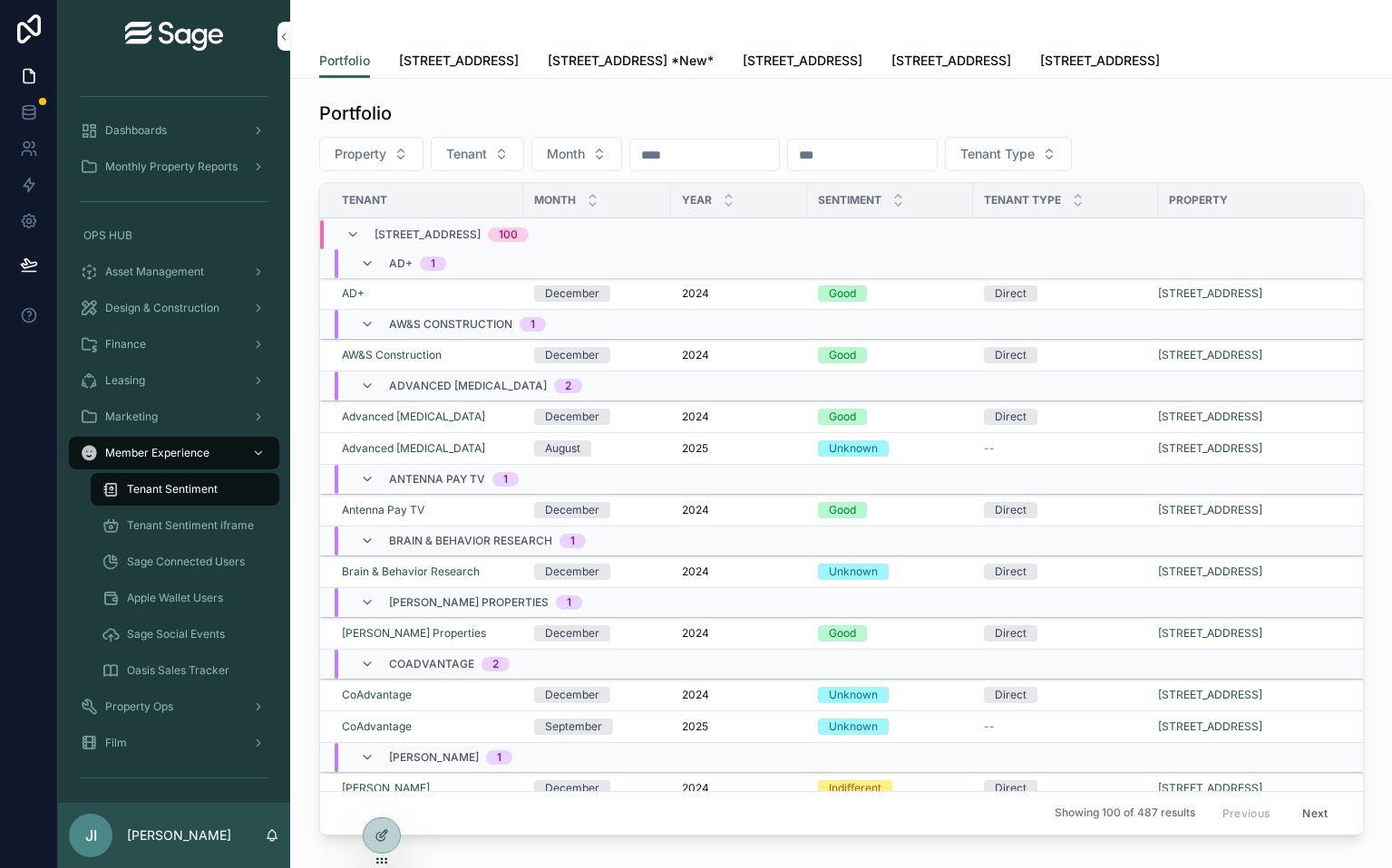
click at [189, 483] on span "Tenant Sentiment" at bounding box center [172, 488] width 91 height 14
click at [501, 63] on span "[STREET_ADDRESS]" at bounding box center [458, 60] width 120 height 18
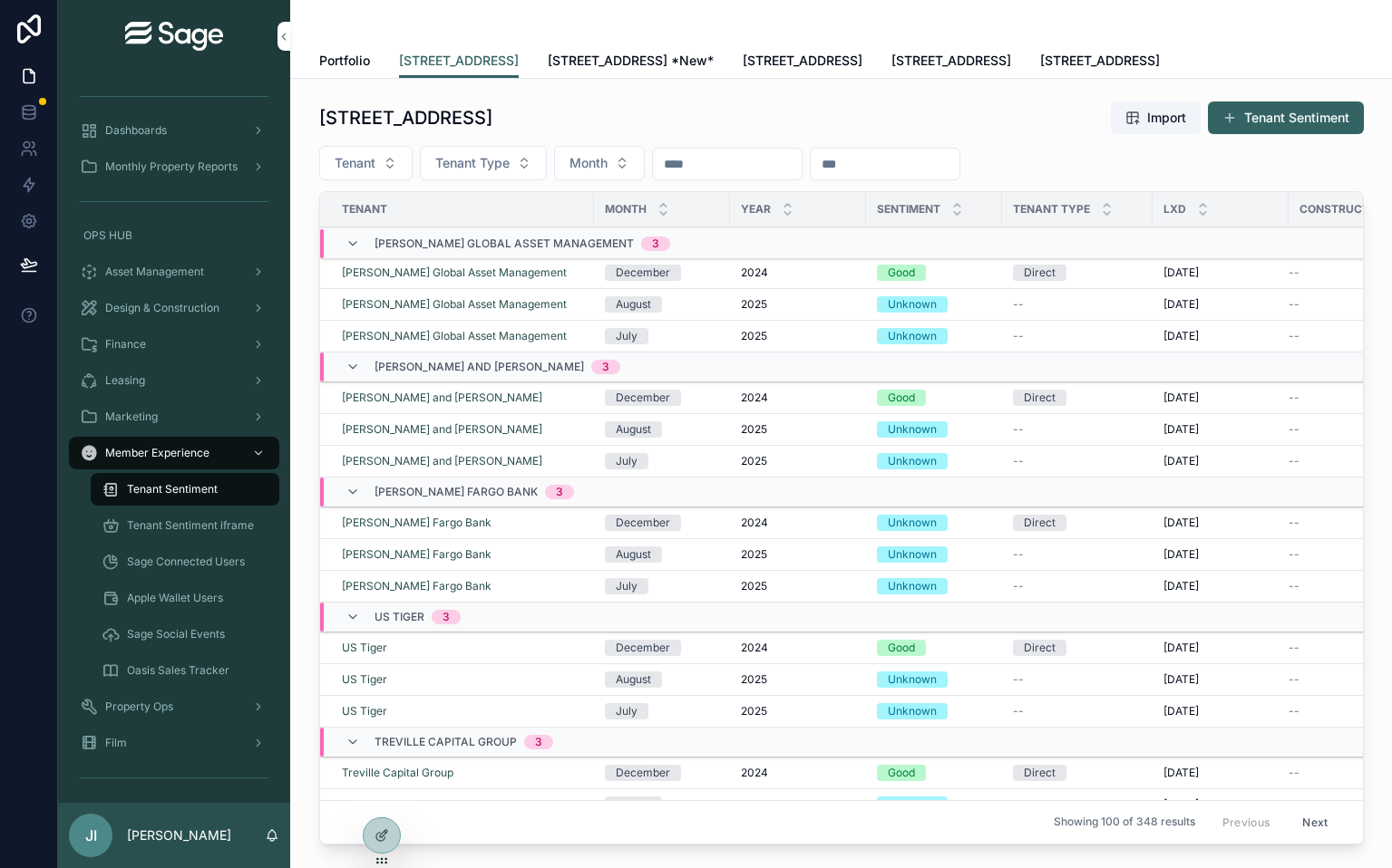
click at [603, 56] on span "[STREET_ADDRESS] *New*" at bounding box center [631, 60] width 166 height 18
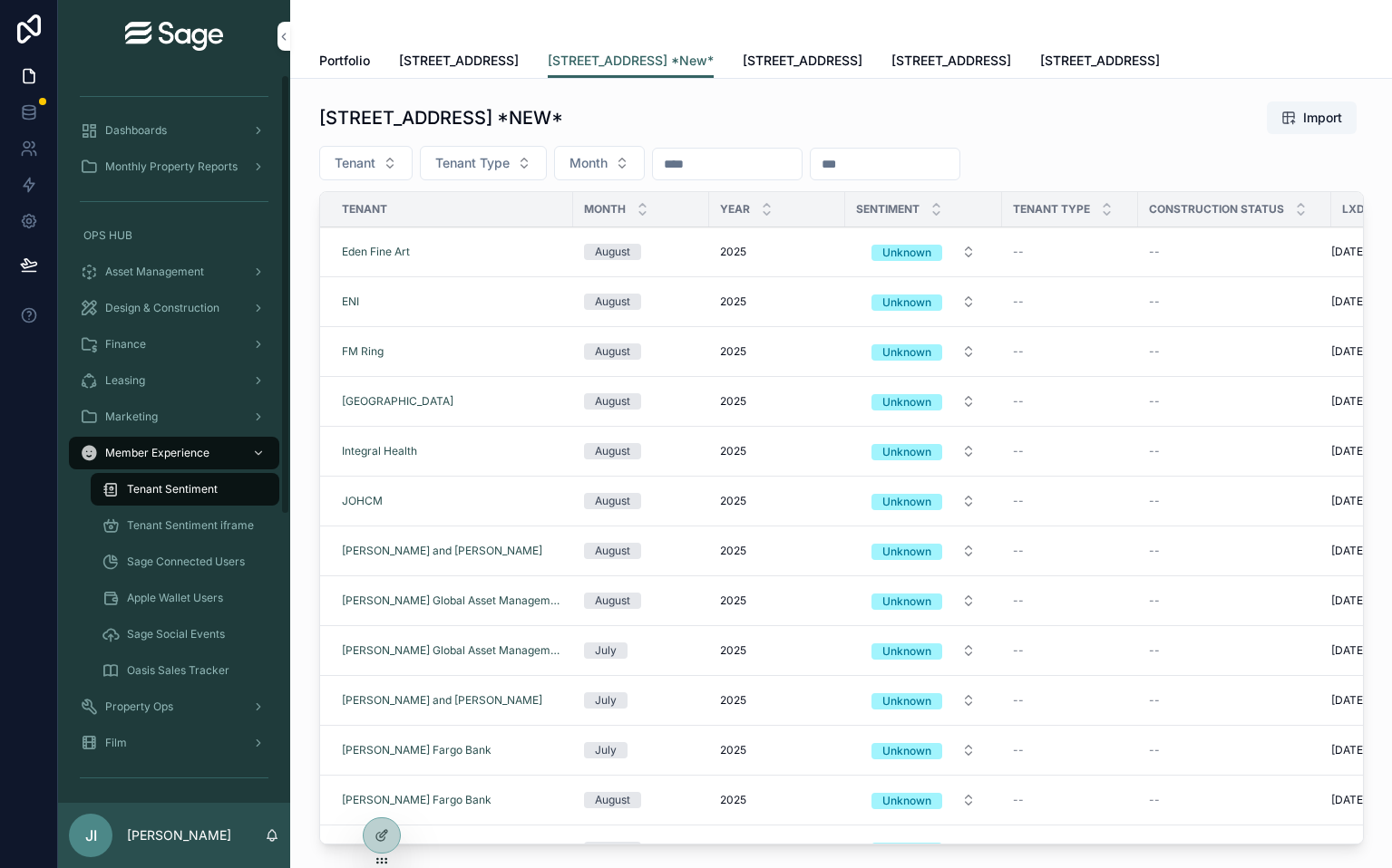
click at [195, 162] on span "Monthly Property Reports" at bounding box center [171, 166] width 132 height 14
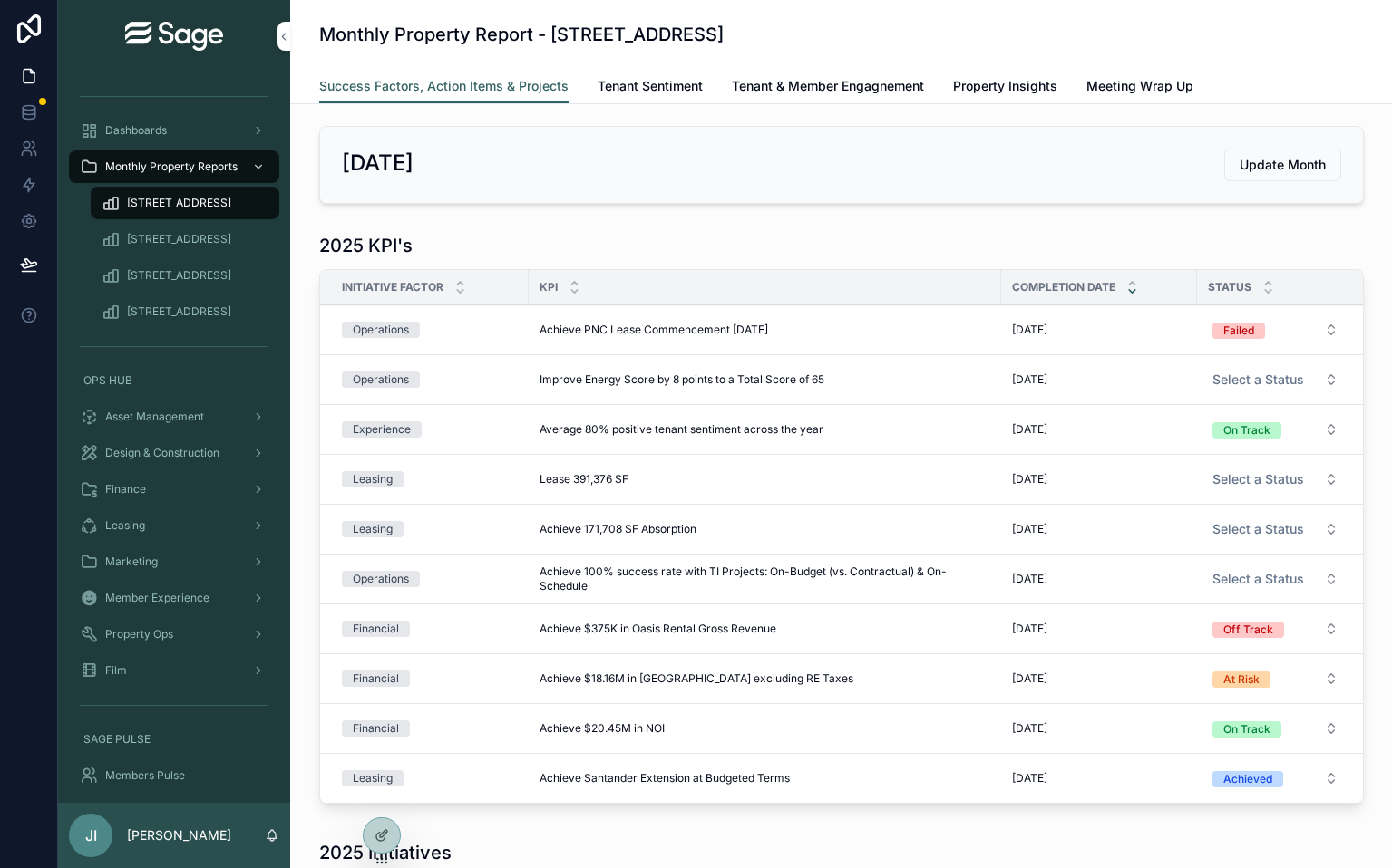
click at [705, 76] on div "Success Factors, Action Items & Projects Tenant Sentiment Tenant & Member Engag…" at bounding box center [841, 86] width 1044 height 34
click at [696, 79] on span "Tenant Sentiment" at bounding box center [649, 86] width 105 height 18
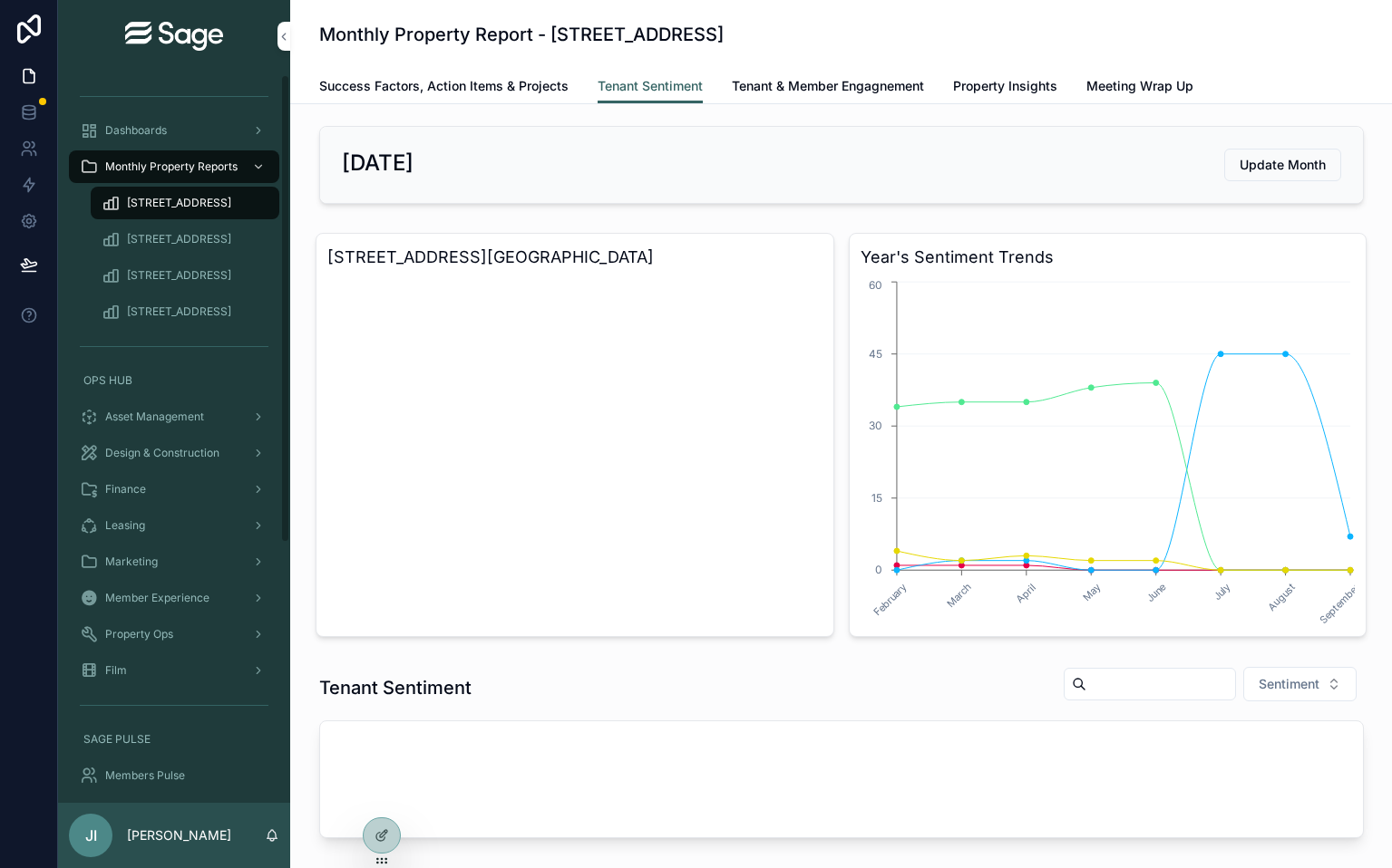
click at [457, 93] on span "Success Factors, Action Items & Projects" at bounding box center [444, 86] width 249 height 18
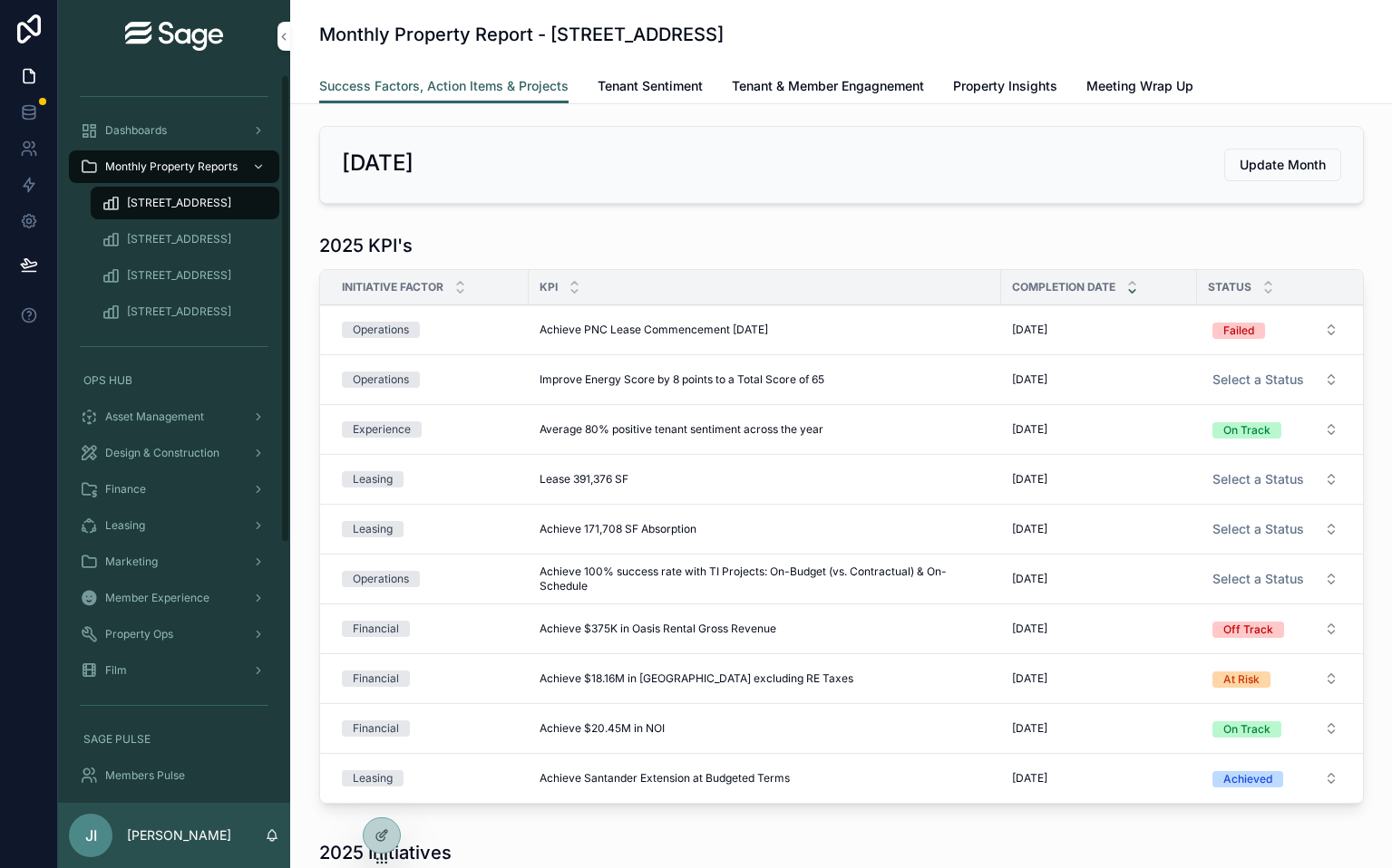
click at [223, 140] on div "Dashboards" at bounding box center [174, 130] width 189 height 29
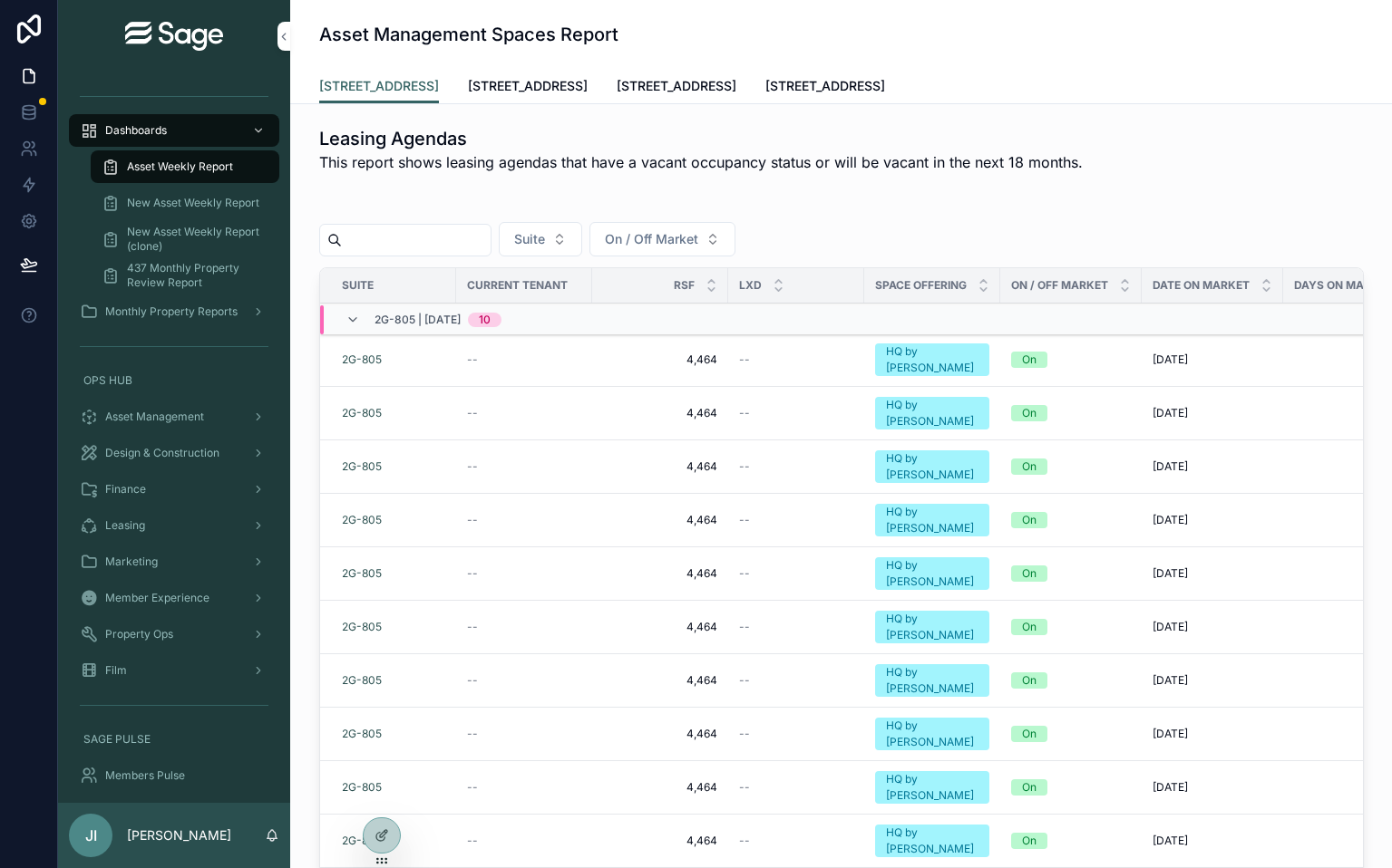
click at [222, 238] on span "New Asset Weekly Report (clone)" at bounding box center [194, 239] width 134 height 29
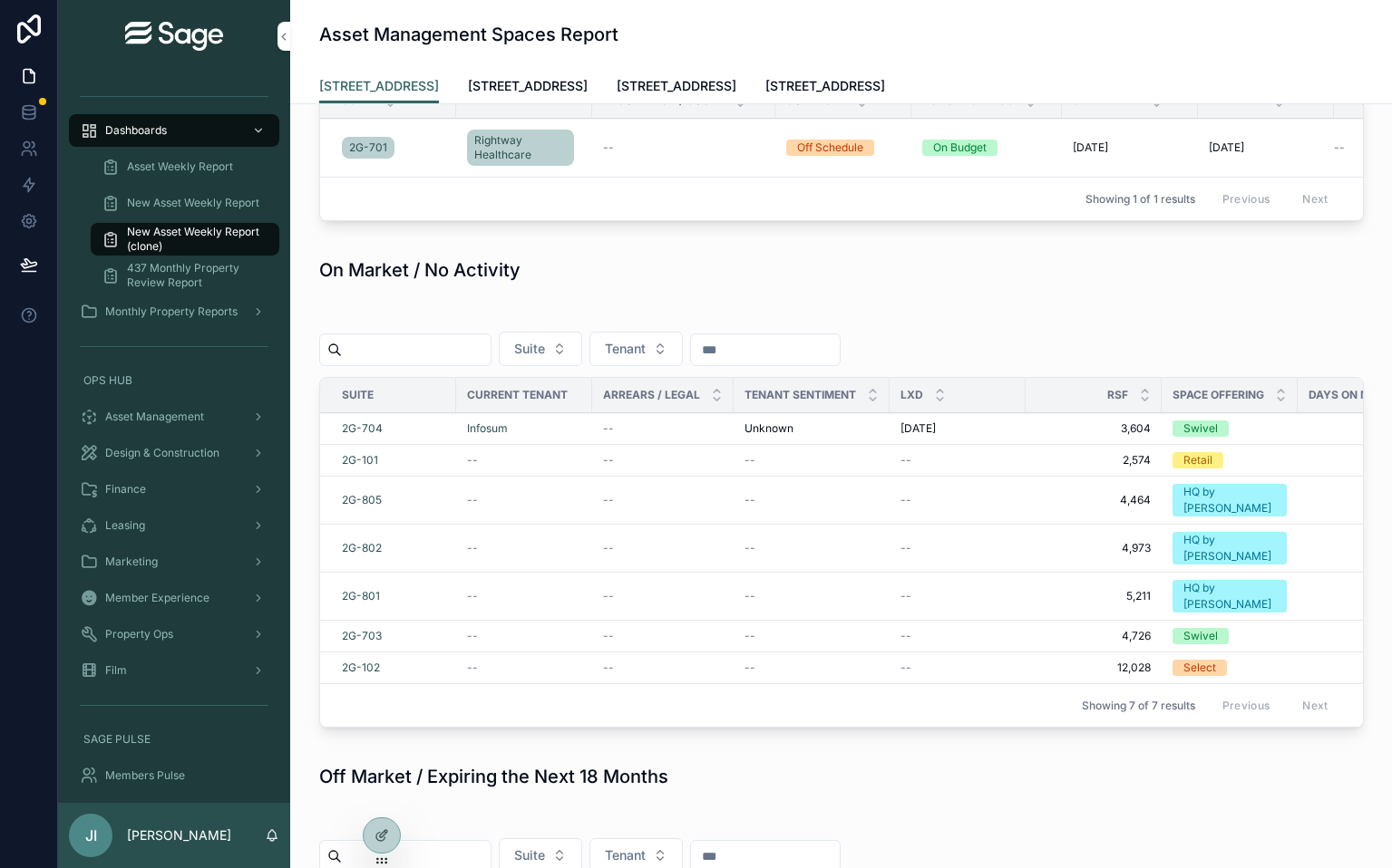
scroll to position [757, 0]
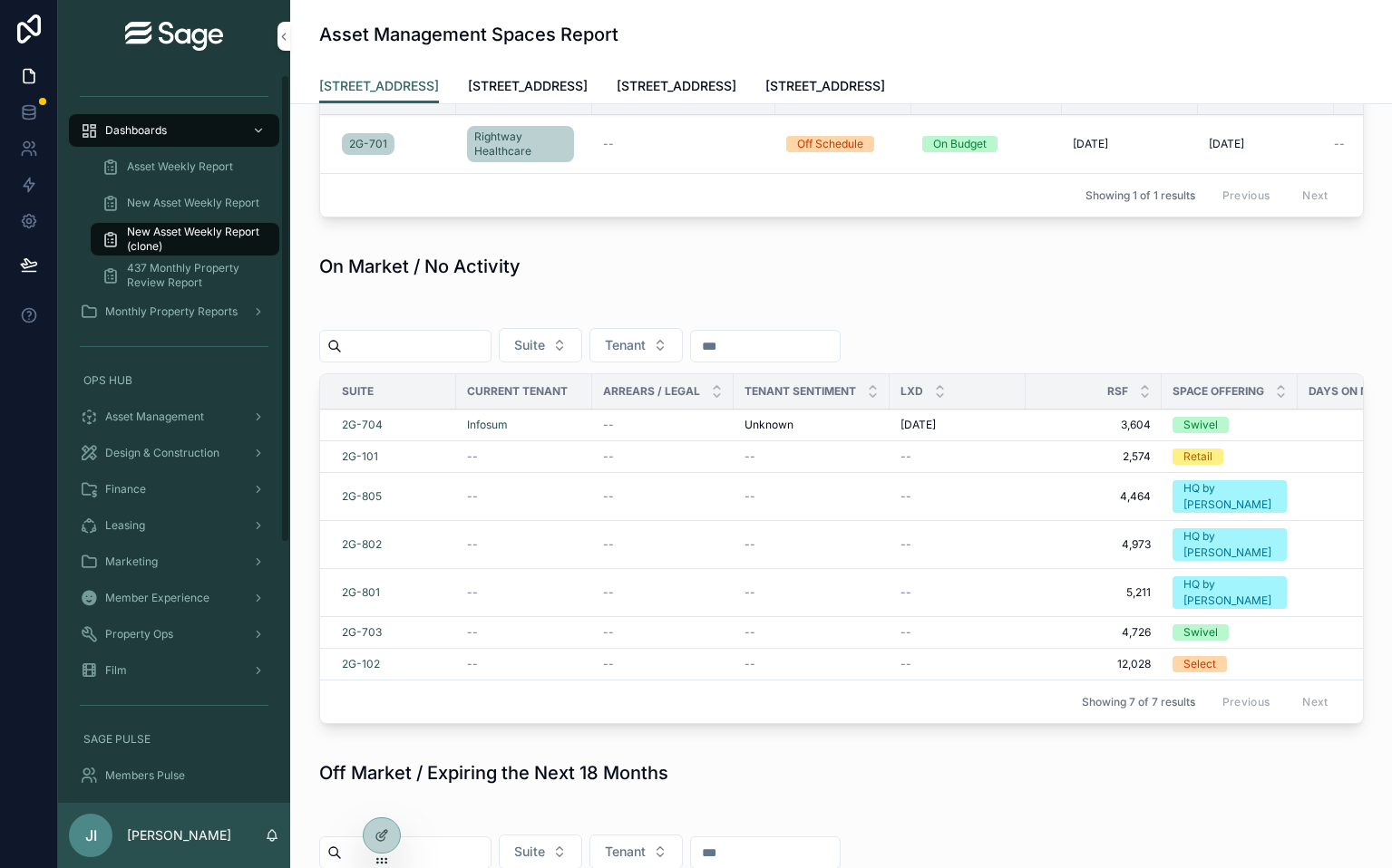
click at [625, 285] on div "On Market / No Activity" at bounding box center [840, 266] width 1073 height 40
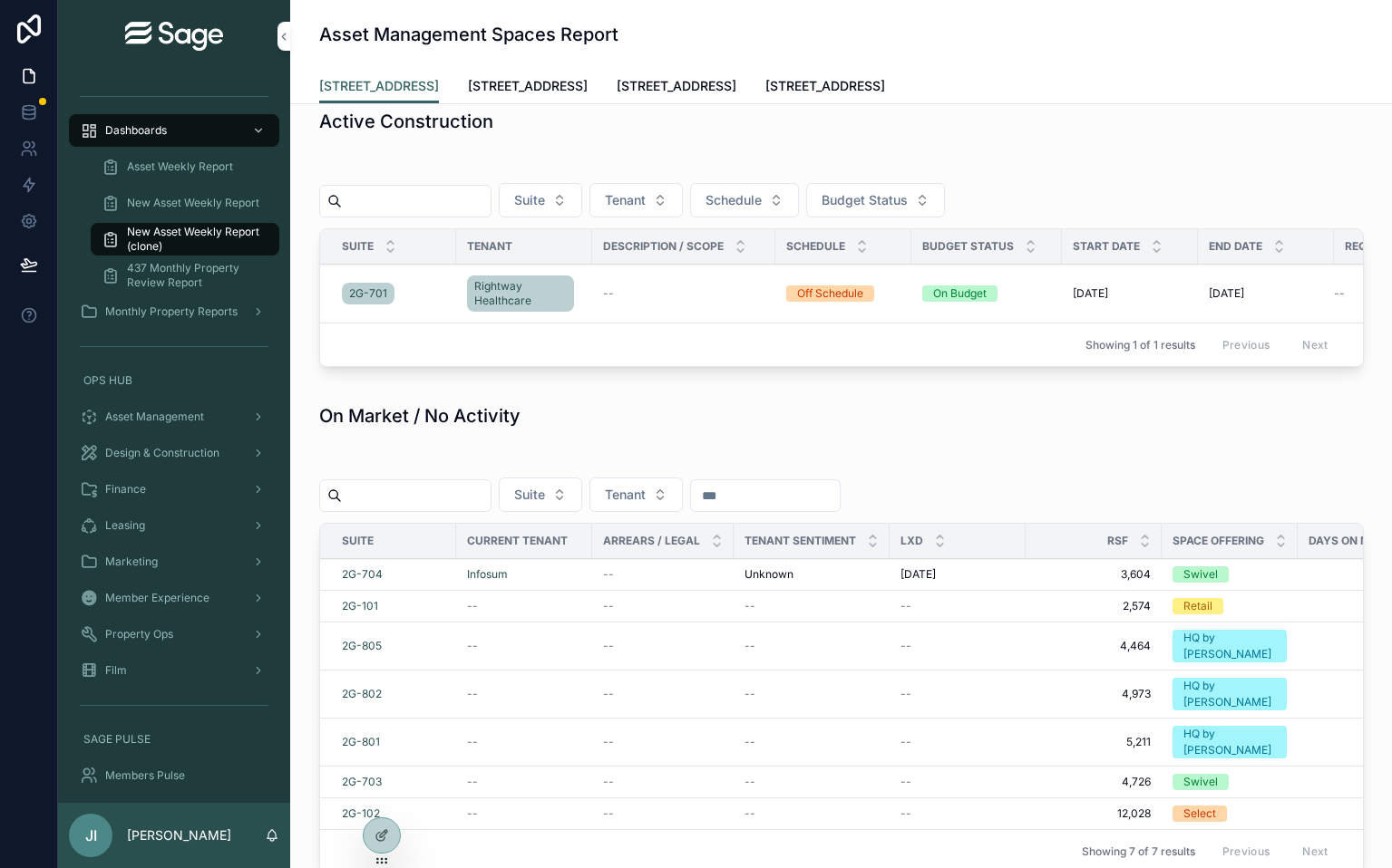
scroll to position [615, 0]
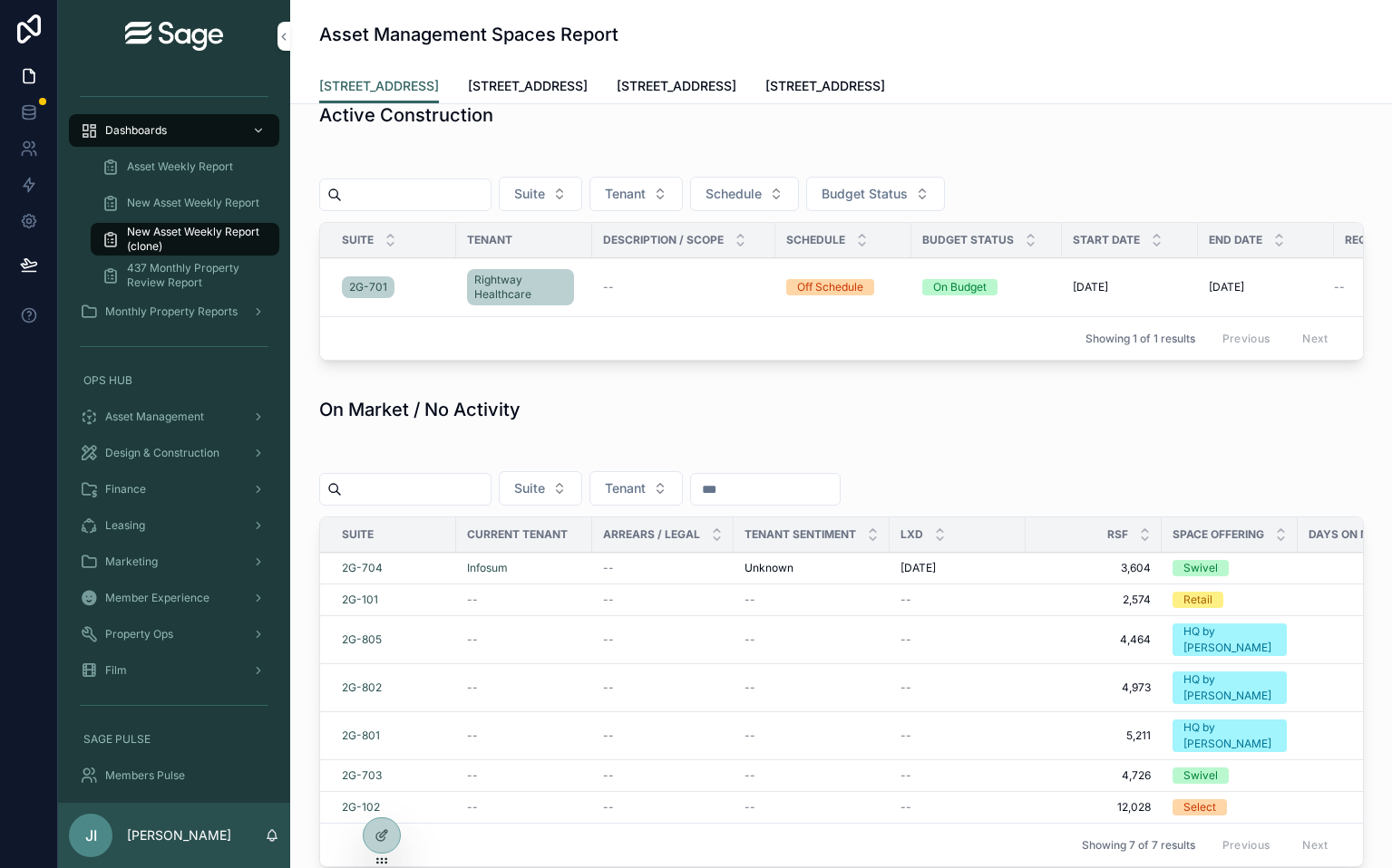
click at [169, 485] on div "Finance" at bounding box center [174, 489] width 189 height 29
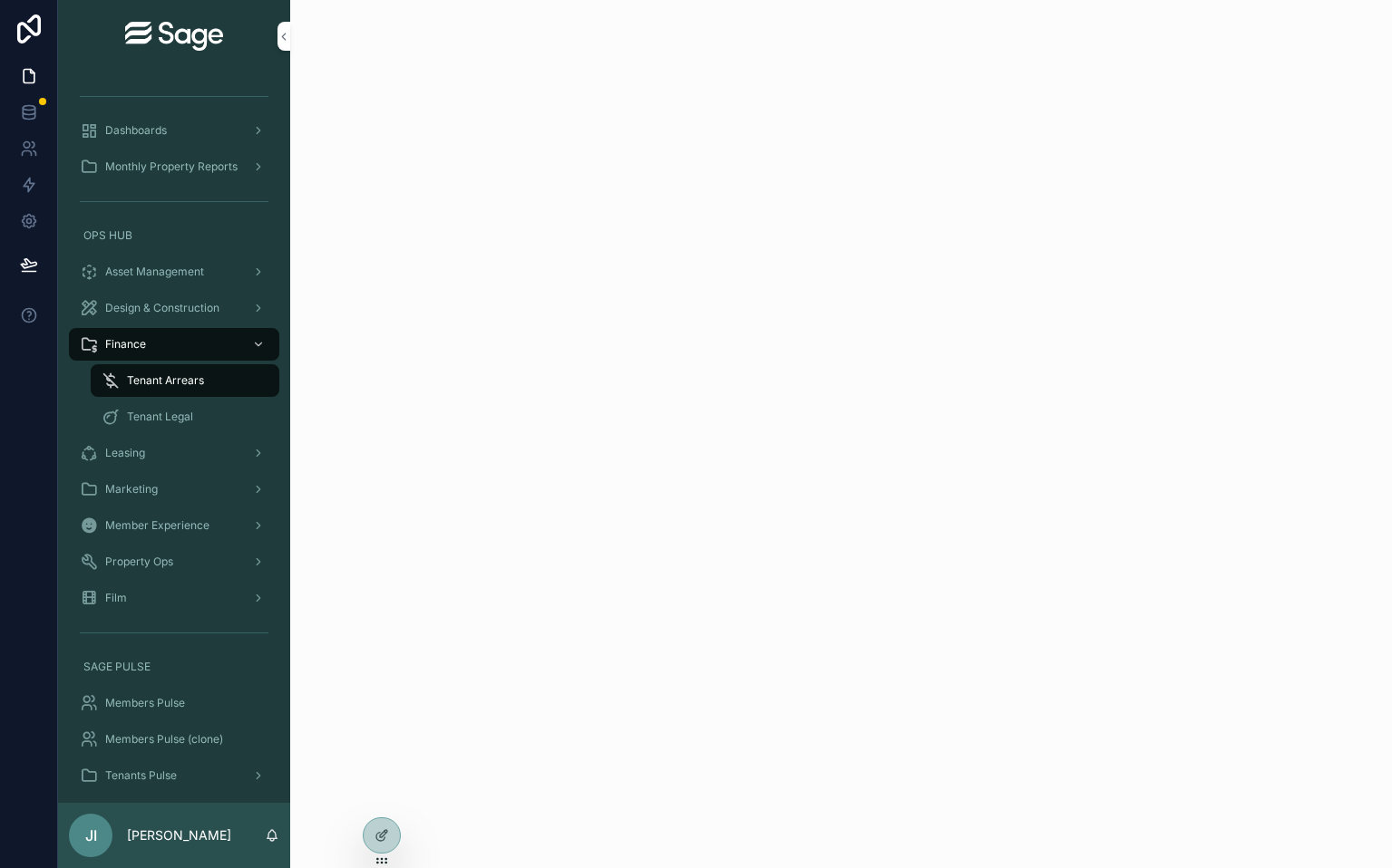
click at [178, 378] on span "Tenant Arrears" at bounding box center [165, 380] width 77 height 14
click at [524, 77] on div "scrollable content" at bounding box center [841, 65] width 1102 height 130
